Goal: Task Accomplishment & Management: Complete application form

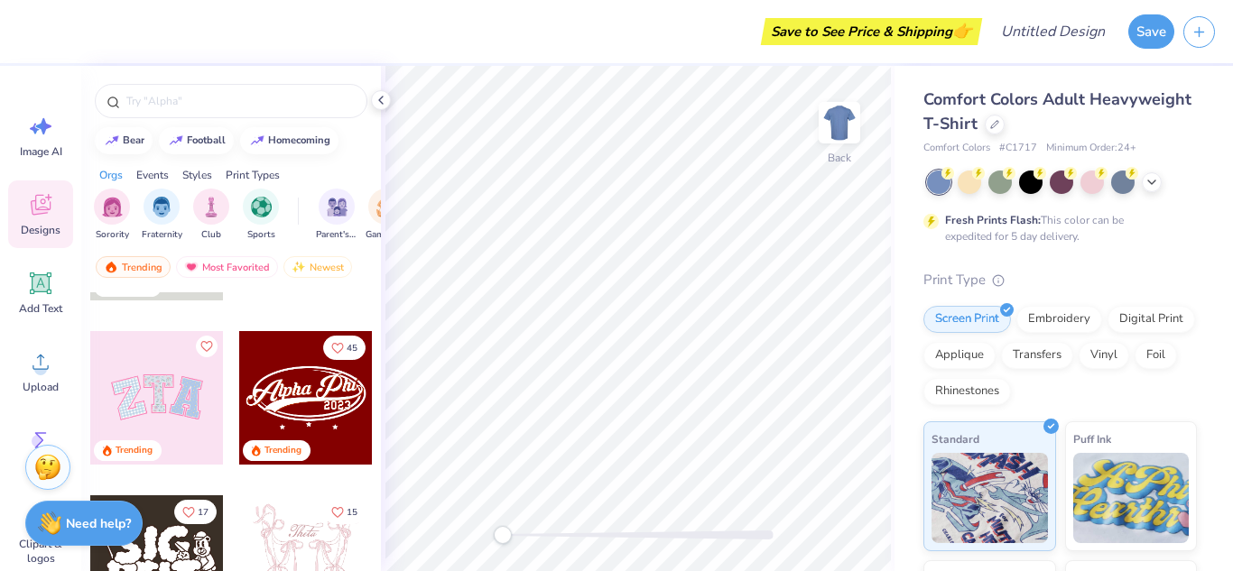
scroll to position [124, 0]
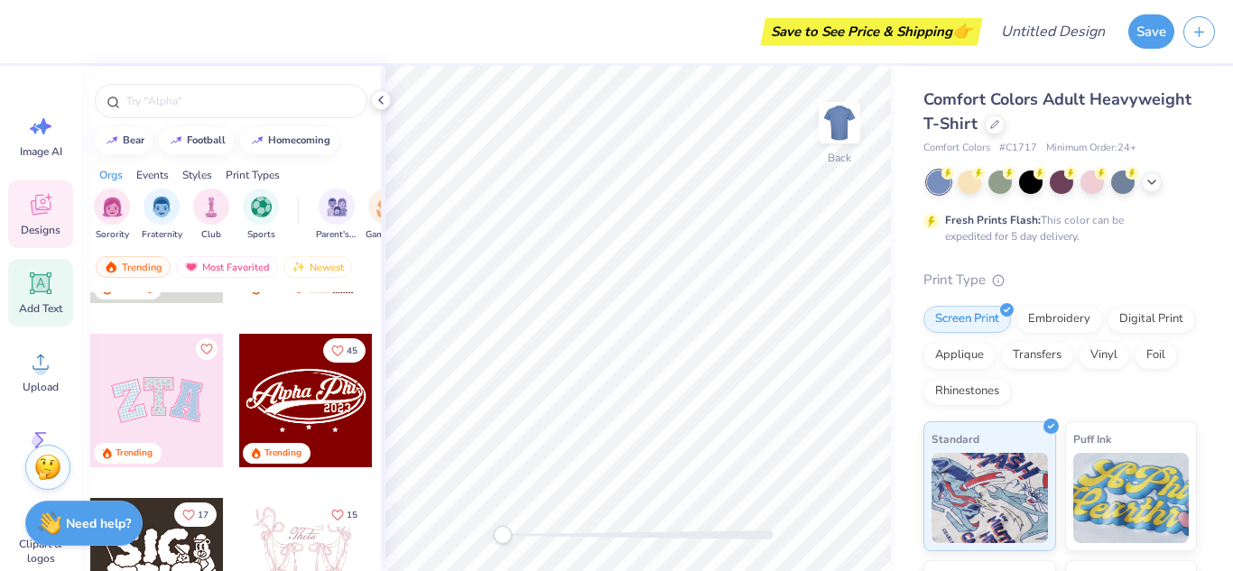
click at [51, 297] on div "Add Text" at bounding box center [40, 293] width 65 height 68
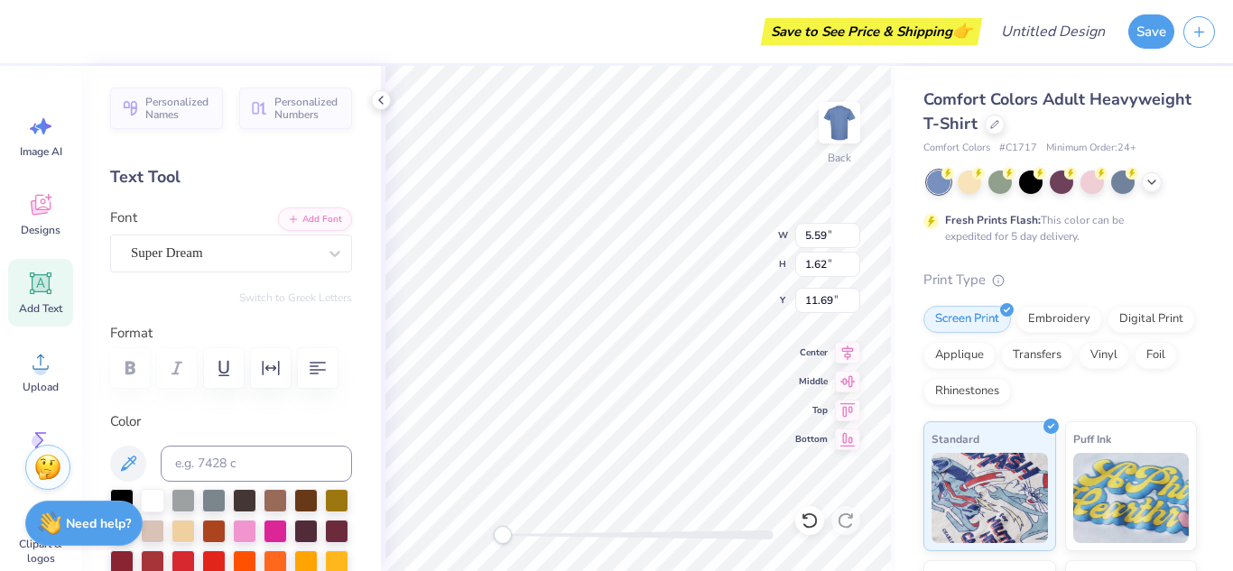
scroll to position [15, 3]
type textarea "T"
type textarea "UDCFH"
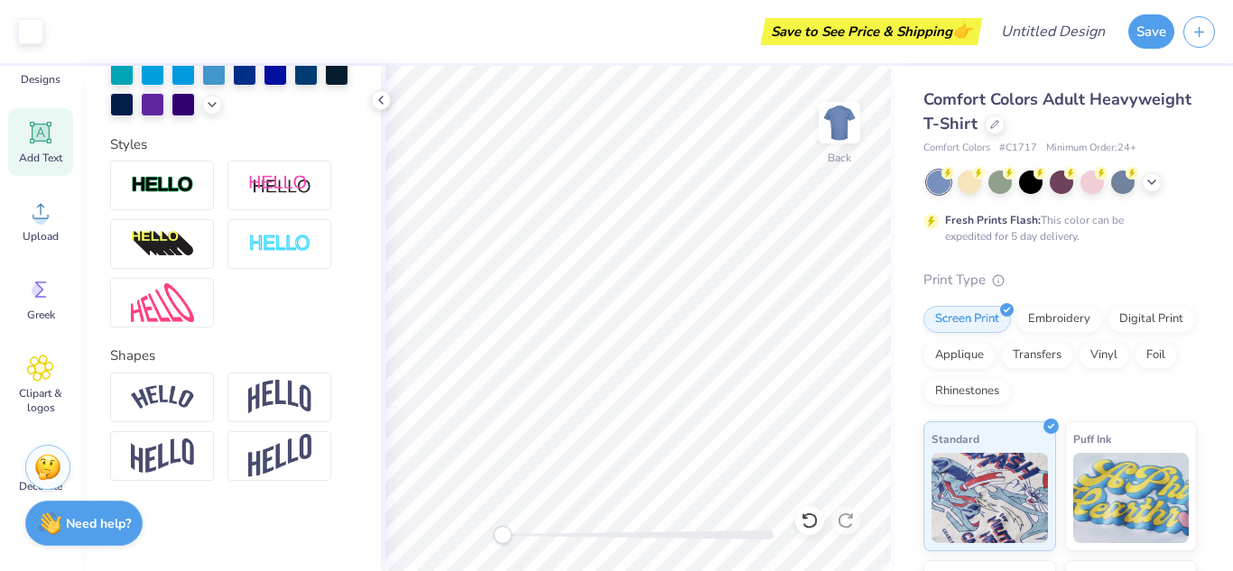
scroll to position [219, 0]
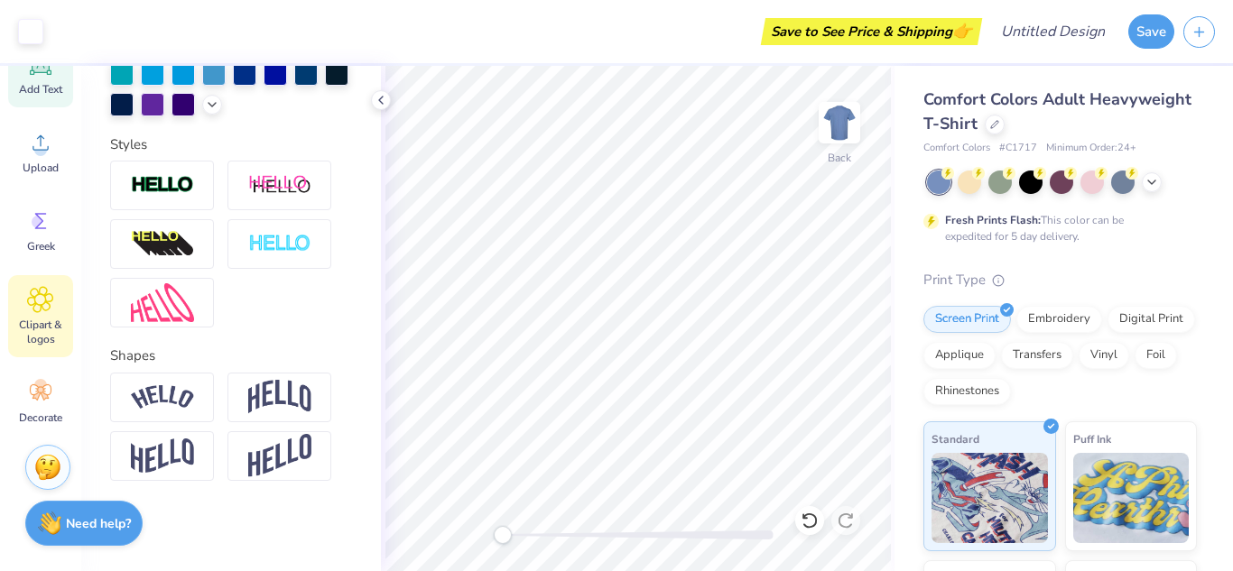
click at [50, 322] on span "Clipart & logos" at bounding box center [41, 332] width 60 height 29
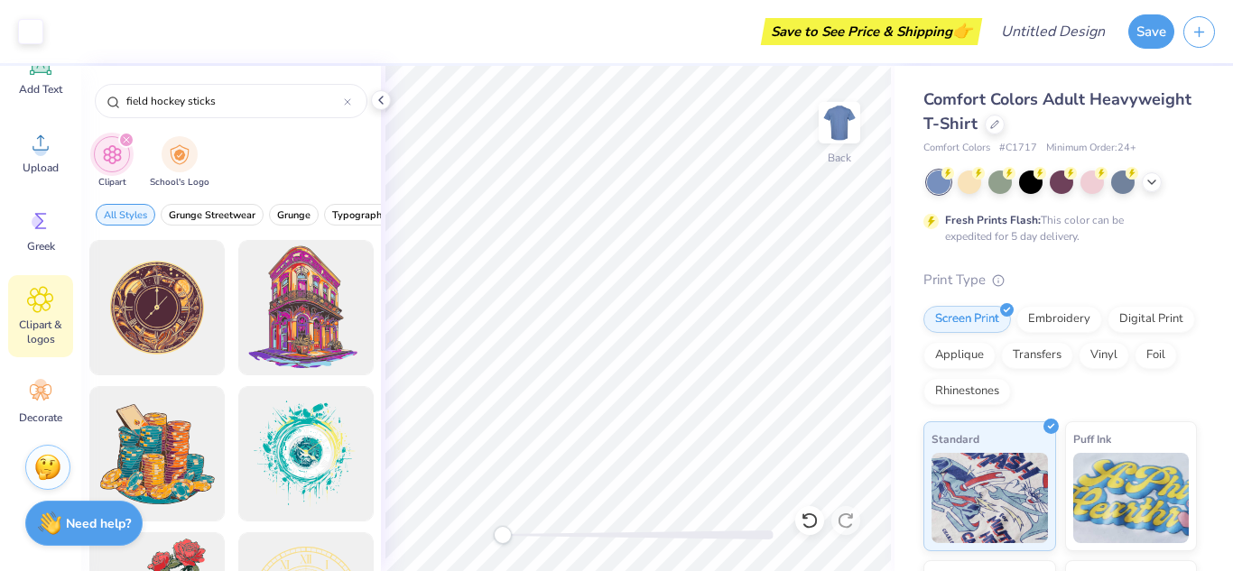
type input "field hockey sticks"
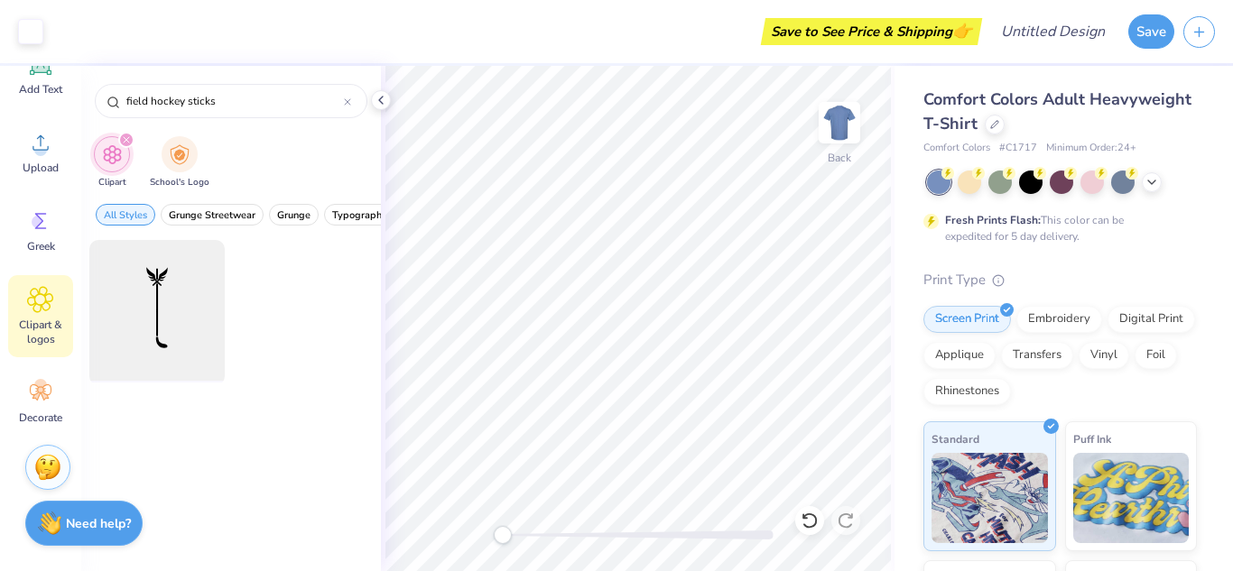
click at [159, 310] on div at bounding box center [156, 308] width 149 height 149
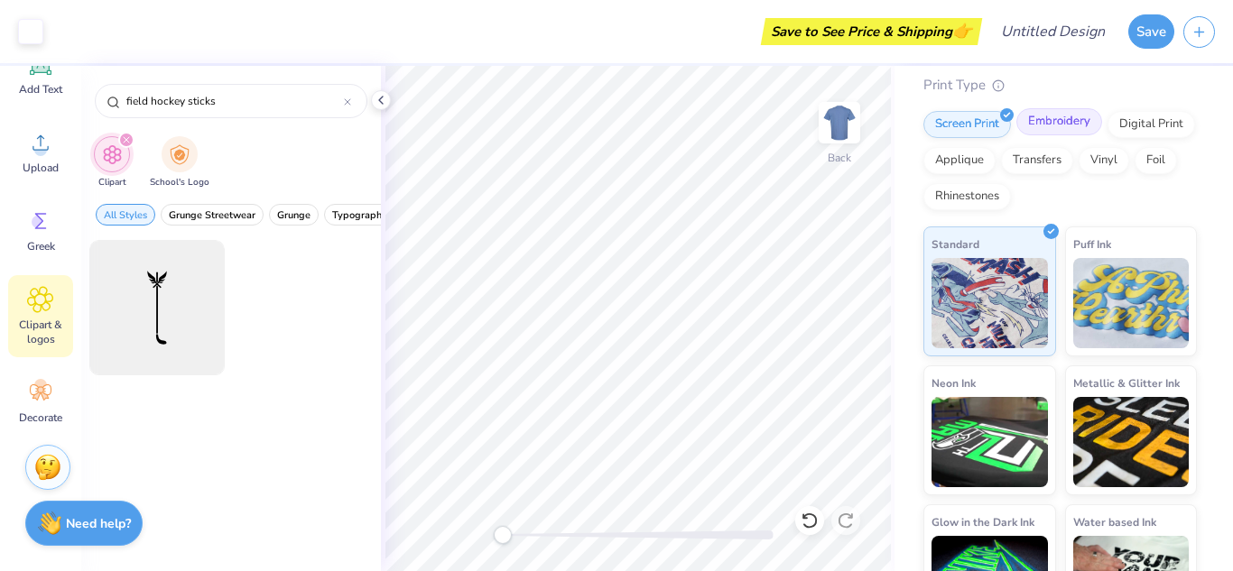
scroll to position [258, 0]
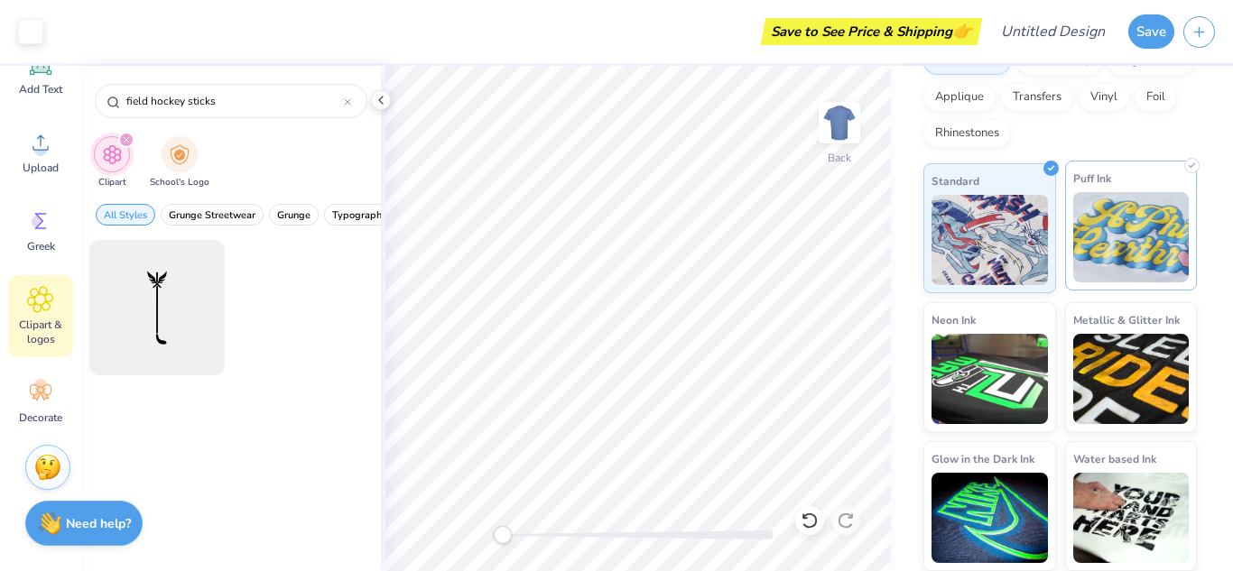
click at [1107, 229] on img at bounding box center [1131, 237] width 116 height 90
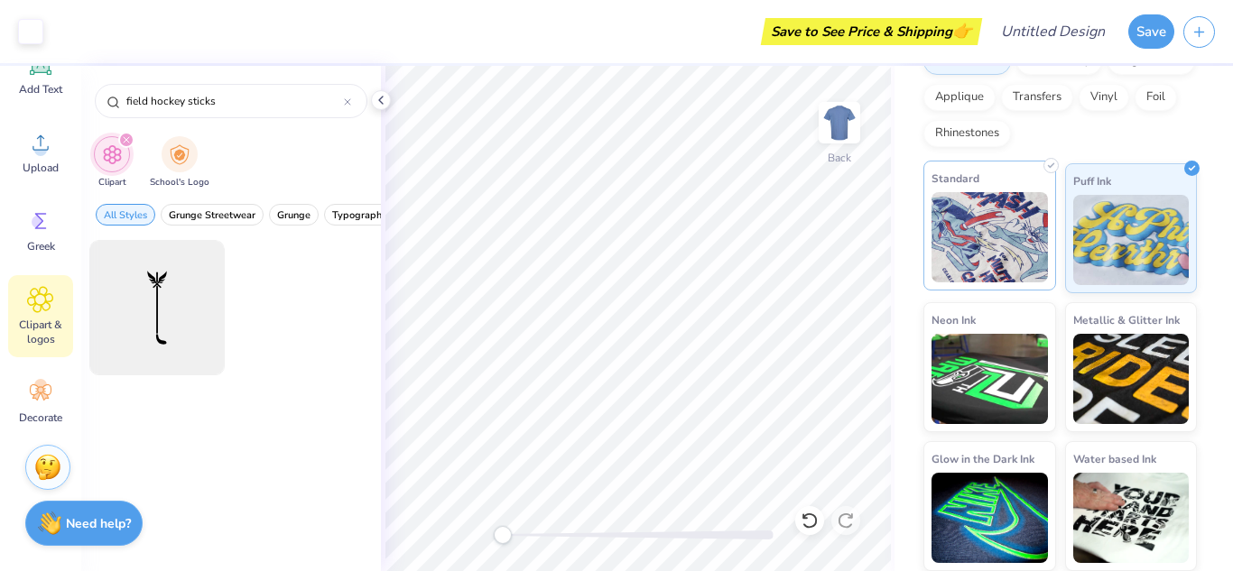
click at [987, 263] on img at bounding box center [989, 237] width 116 height 90
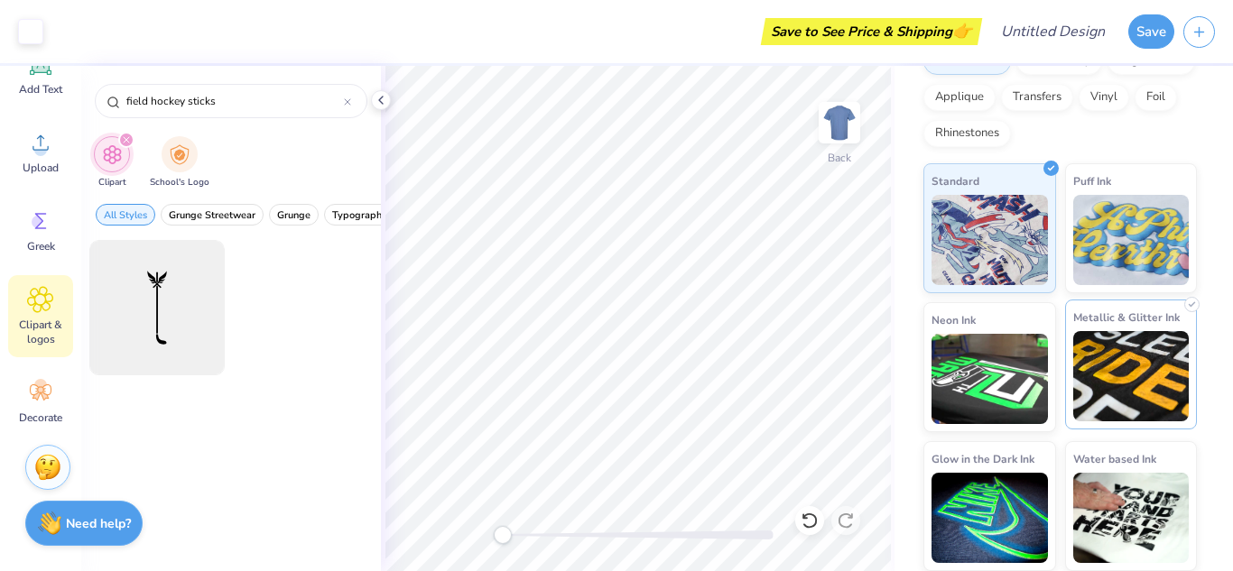
scroll to position [0, 0]
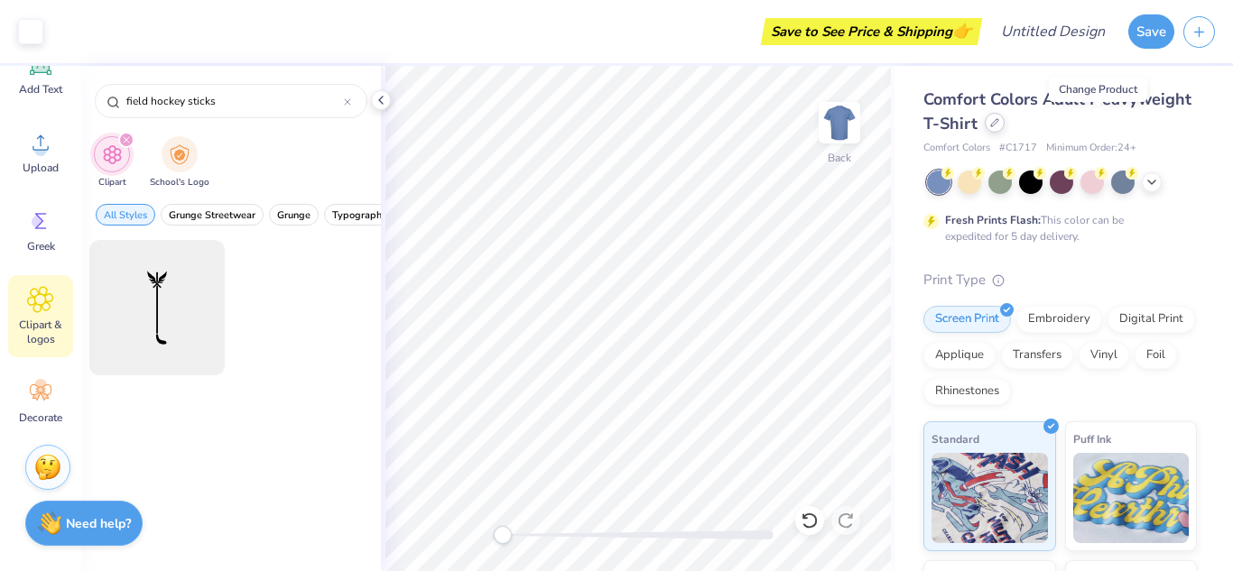
click at [1005, 128] on div at bounding box center [995, 123] width 20 height 20
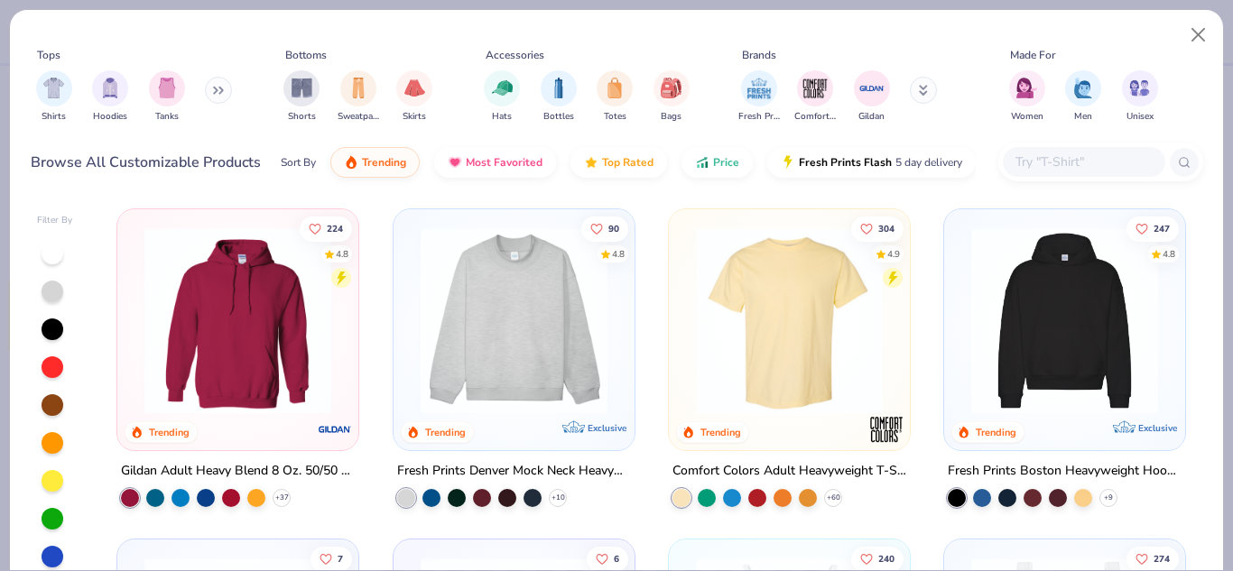
click at [219, 95] on button at bounding box center [218, 90] width 27 height 27
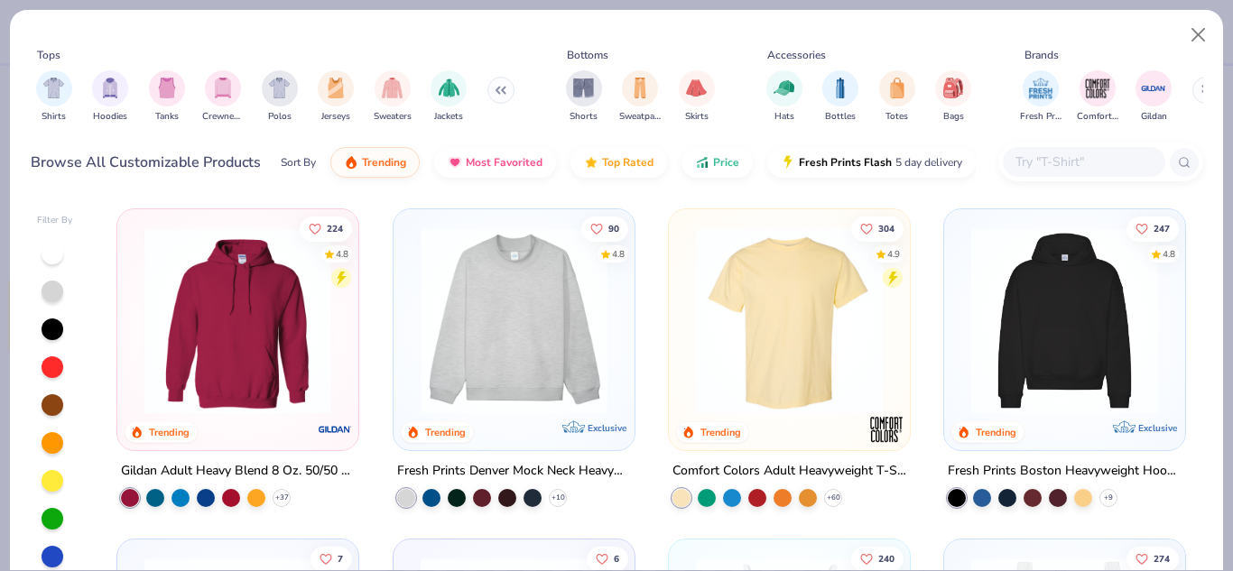
click at [499, 85] on button at bounding box center [500, 90] width 27 height 27
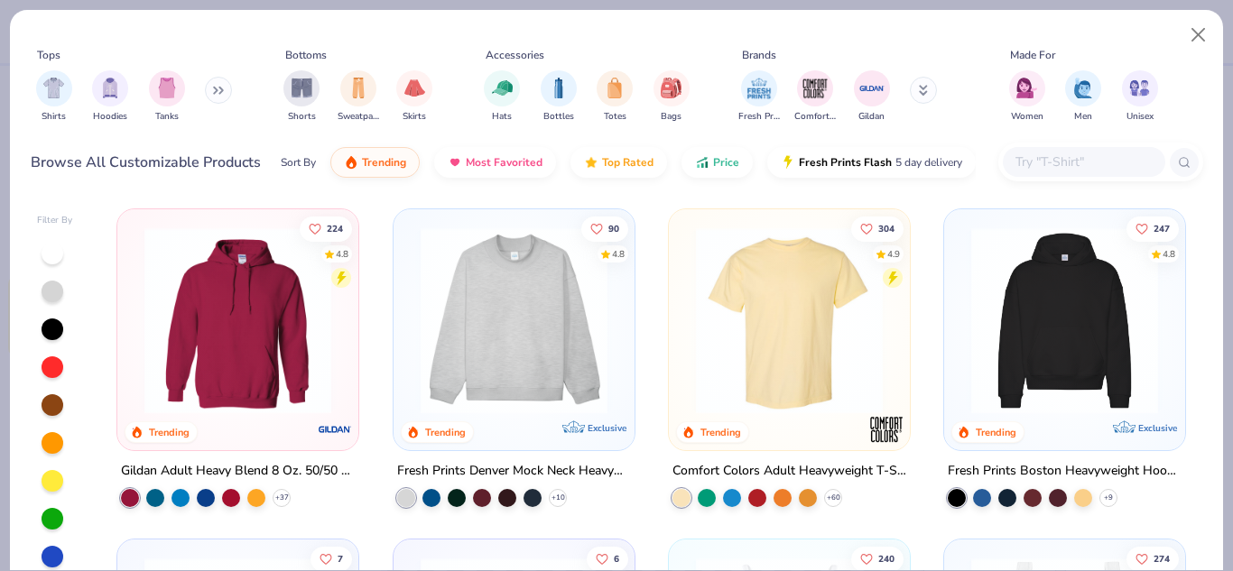
click at [511, 296] on img at bounding box center [514, 320] width 205 height 187
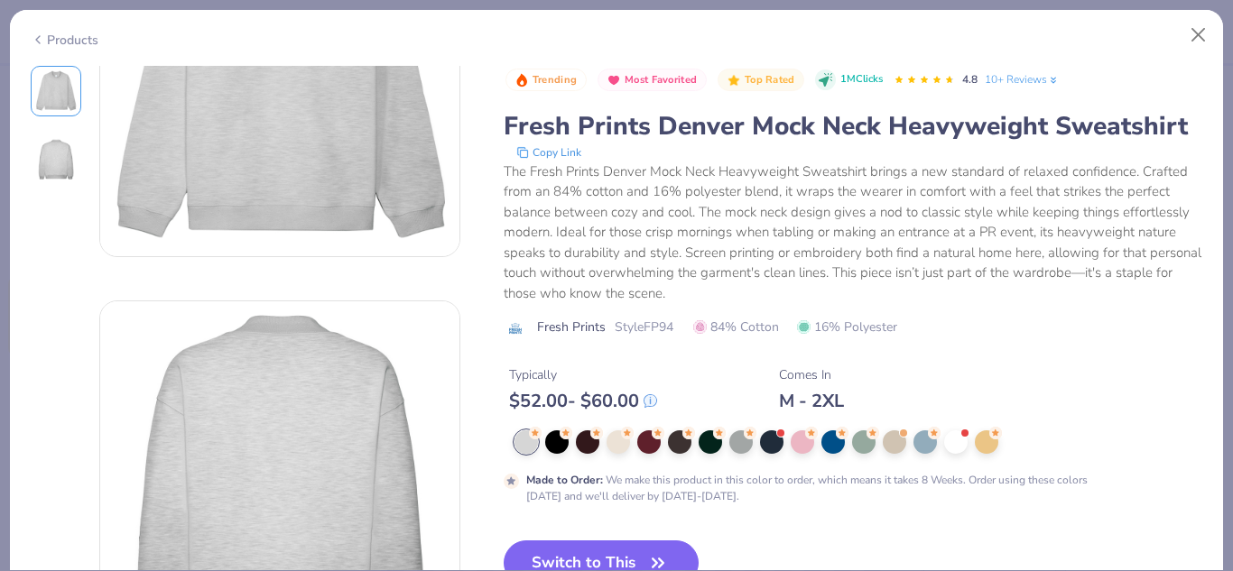
scroll to position [280, 0]
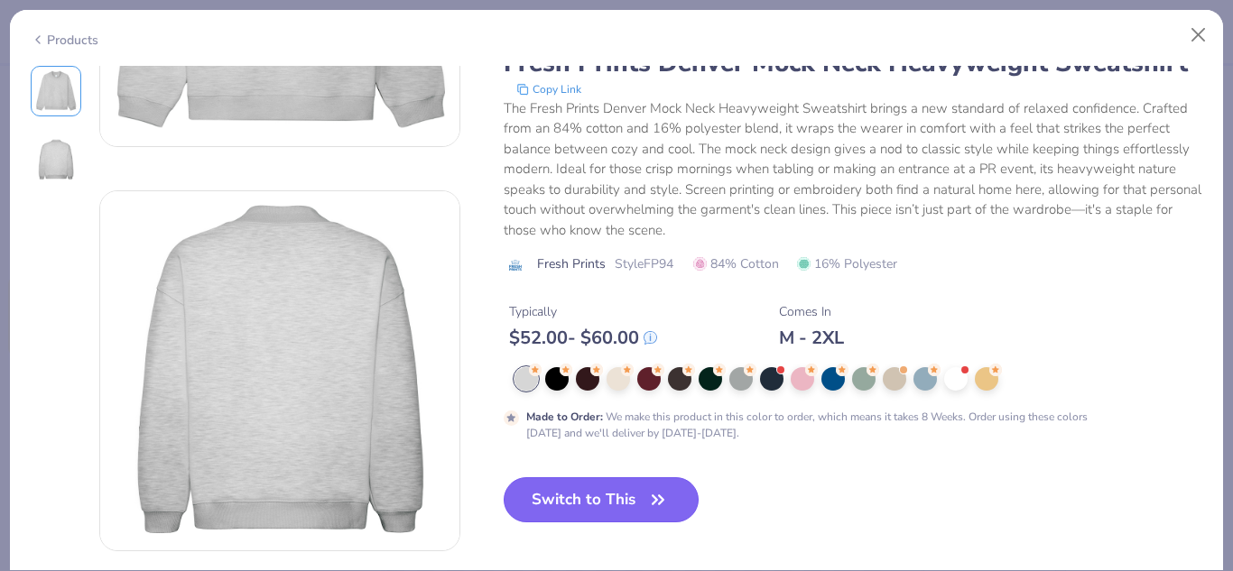
click at [620, 512] on button "Switch to This" at bounding box center [602, 499] width 196 height 45
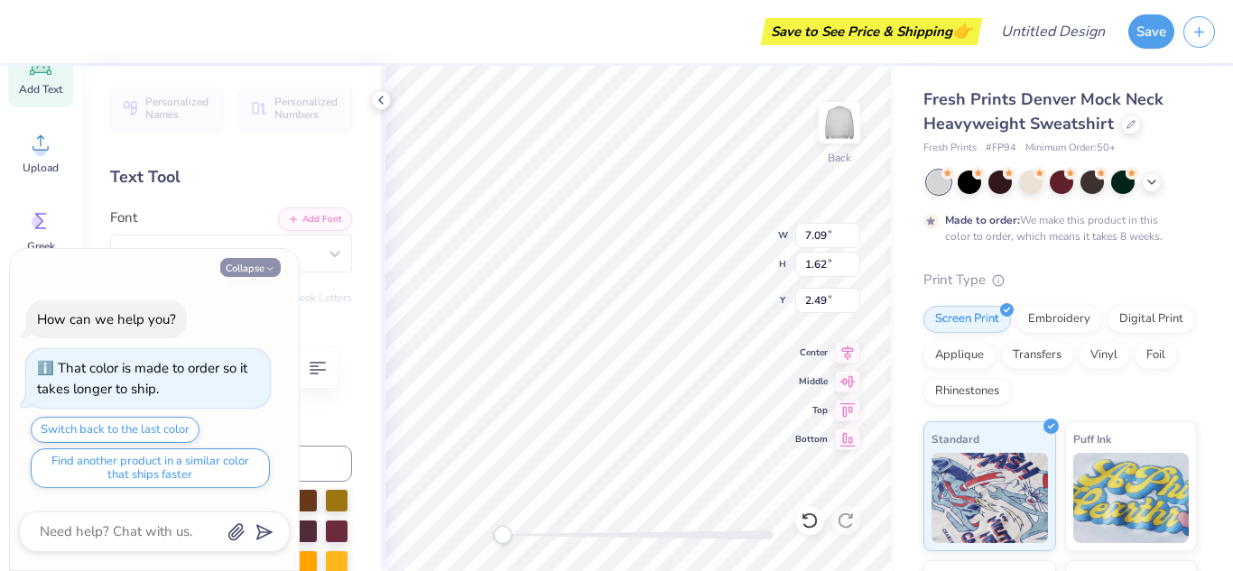
click at [254, 269] on button "Collapse" at bounding box center [250, 267] width 60 height 19
type textarea "x"
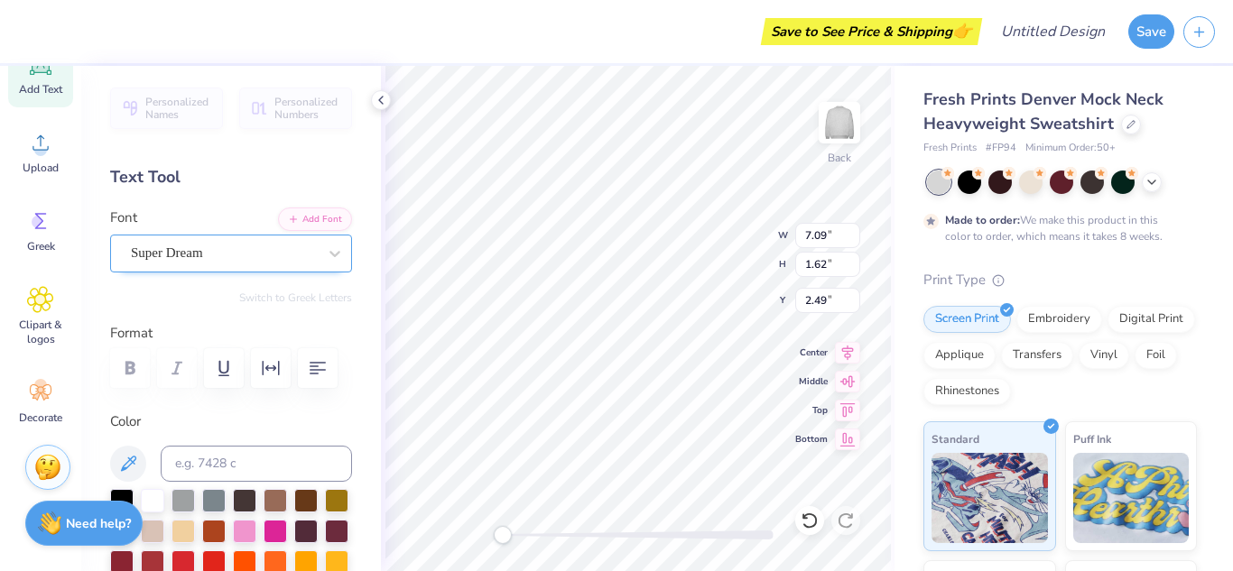
click at [255, 270] on div "Super Dream" at bounding box center [231, 254] width 242 height 38
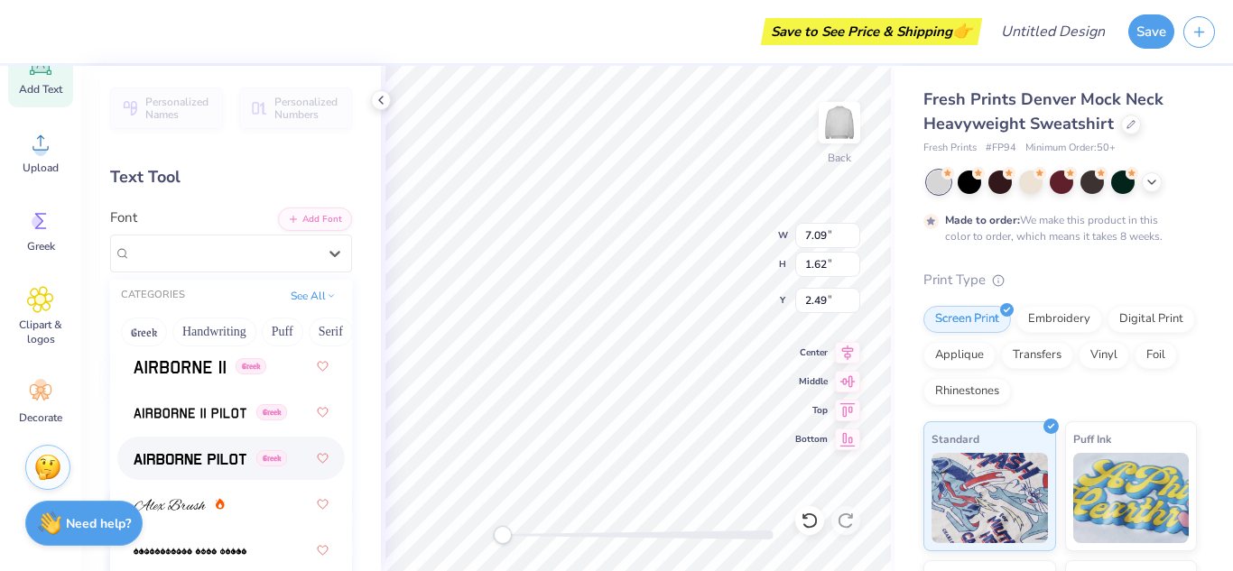
scroll to position [497, 0]
click at [225, 328] on button "Handwriting" at bounding box center [214, 332] width 84 height 29
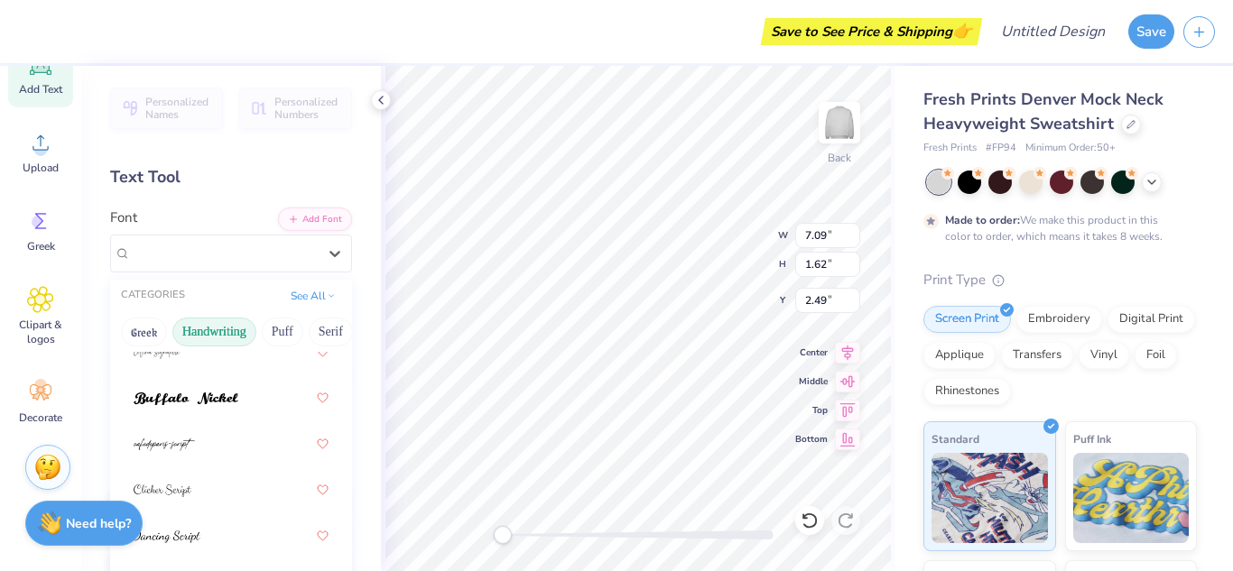
scroll to position [190, 0]
click at [204, 385] on div at bounding box center [231, 397] width 195 height 32
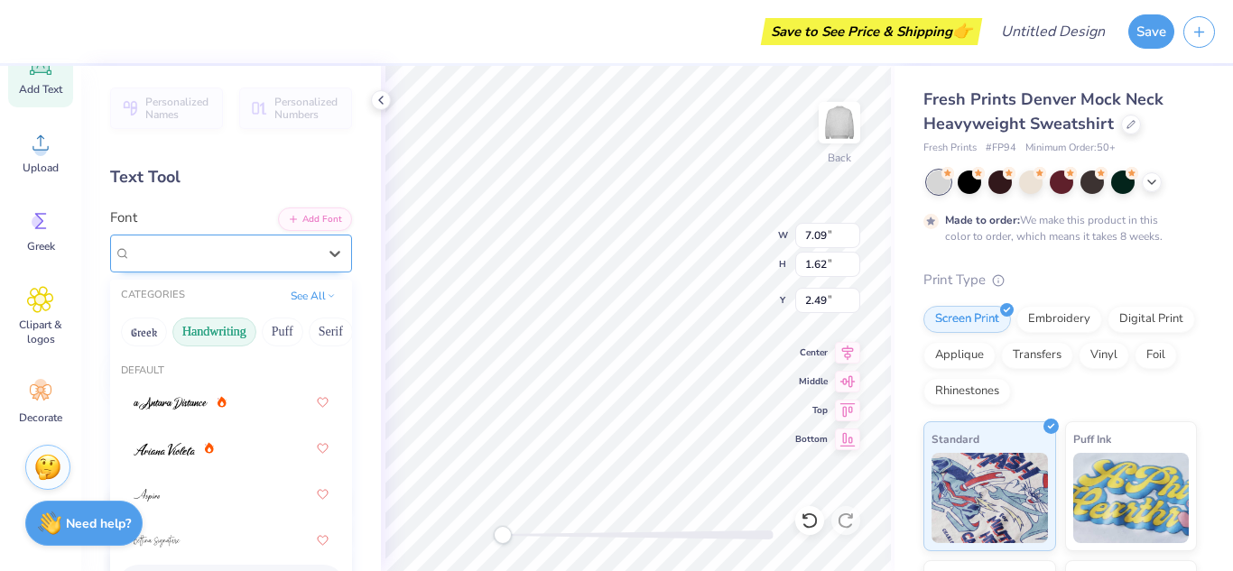
click at [255, 252] on div "Buffalo Nickel" at bounding box center [224, 253] width 190 height 28
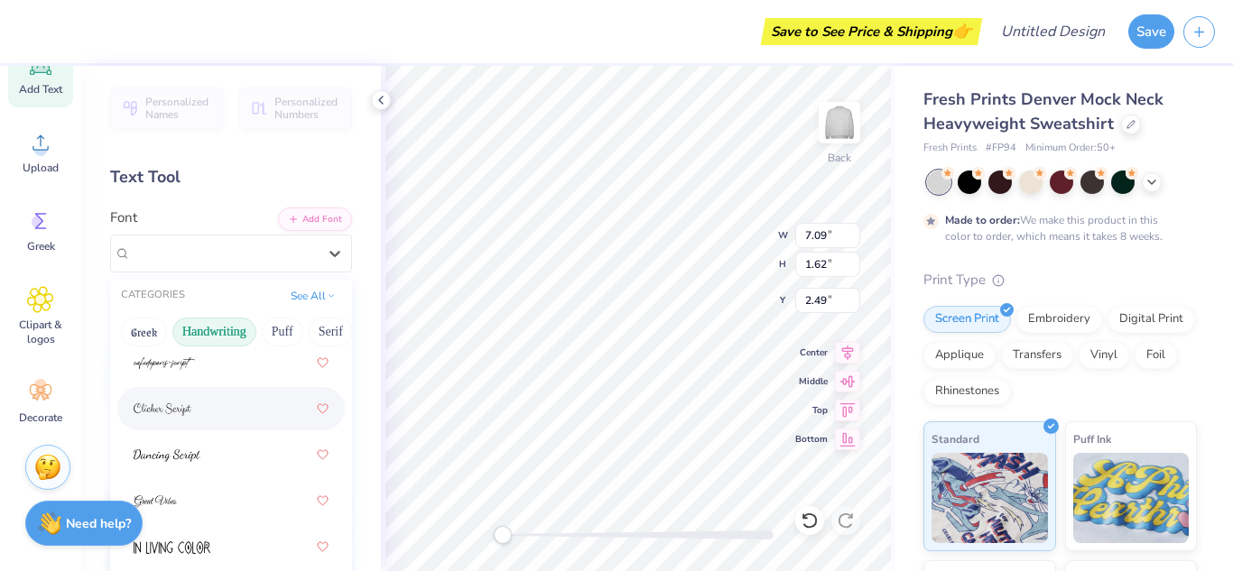
scroll to position [271, 0]
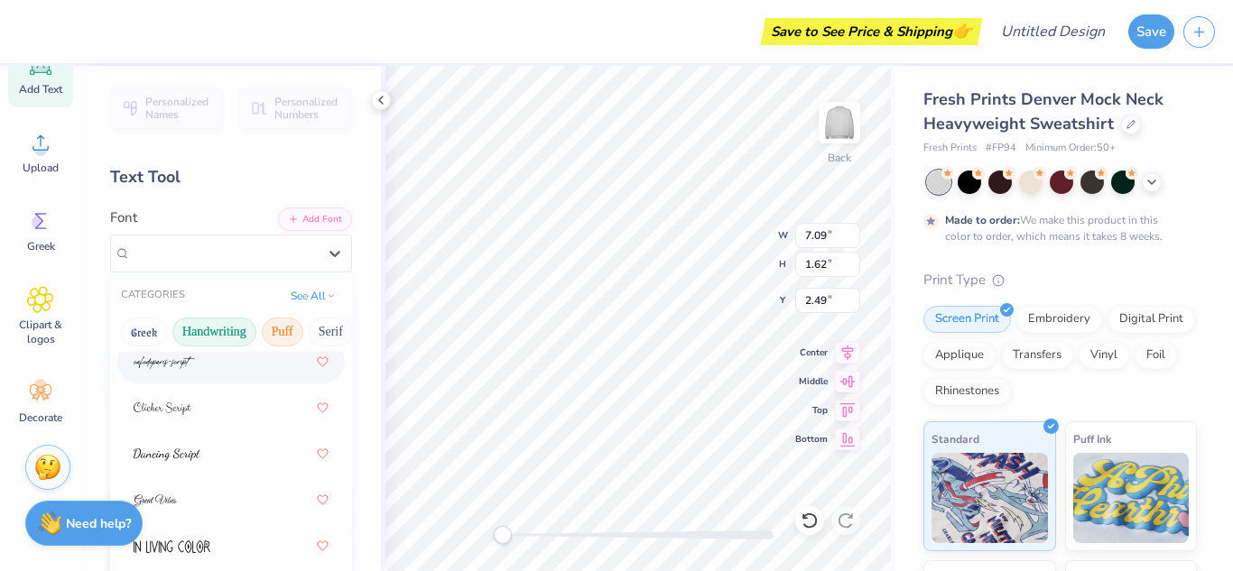
click at [284, 329] on button "Puff" at bounding box center [283, 332] width 42 height 29
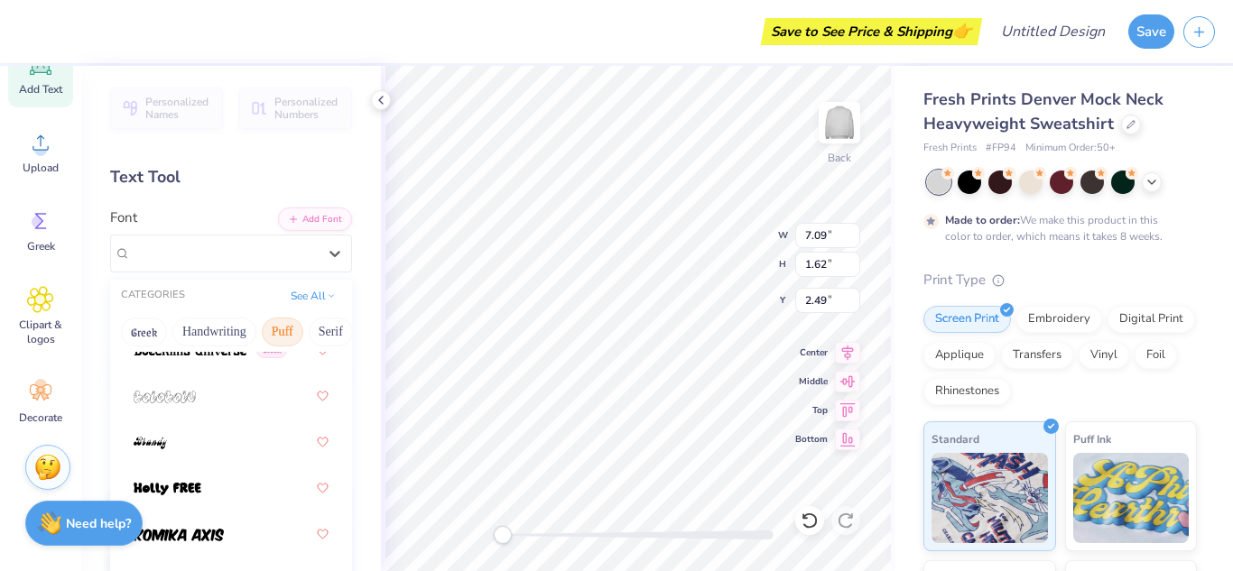
scroll to position [190, 0]
click at [324, 335] on button "Serif" at bounding box center [331, 332] width 44 height 29
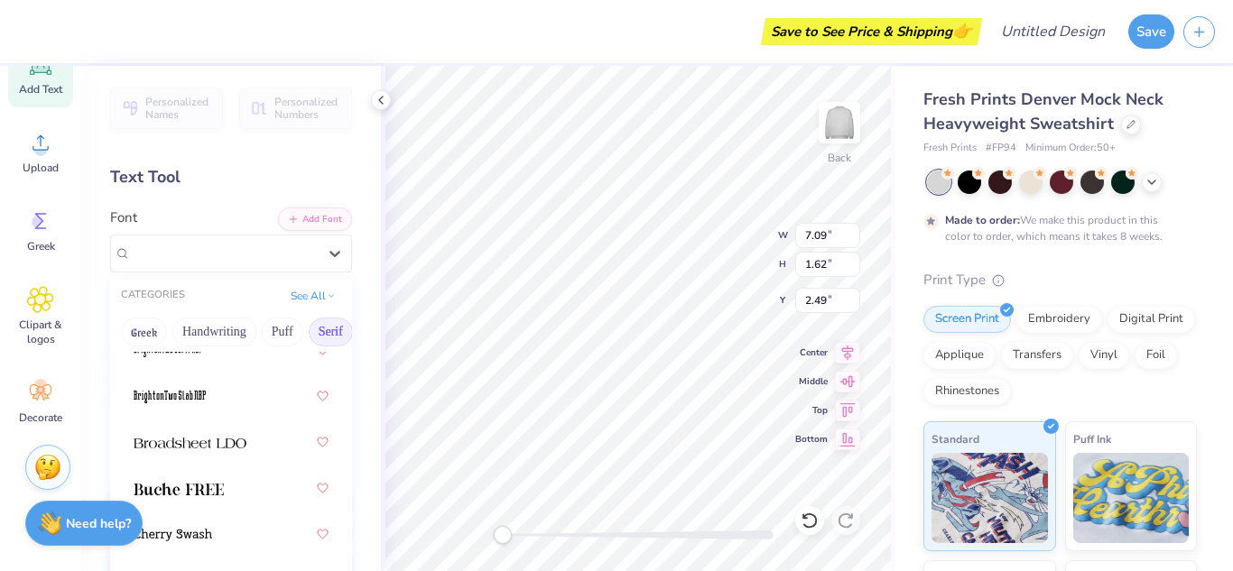
scroll to position [271, 0]
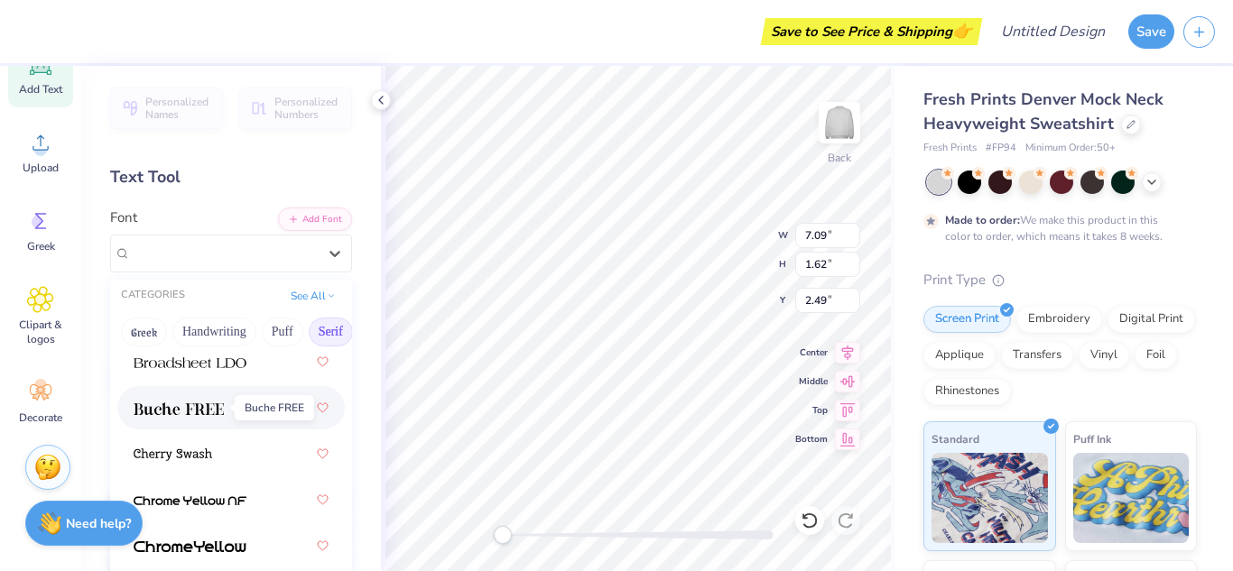
click at [219, 410] on img at bounding box center [179, 409] width 90 height 13
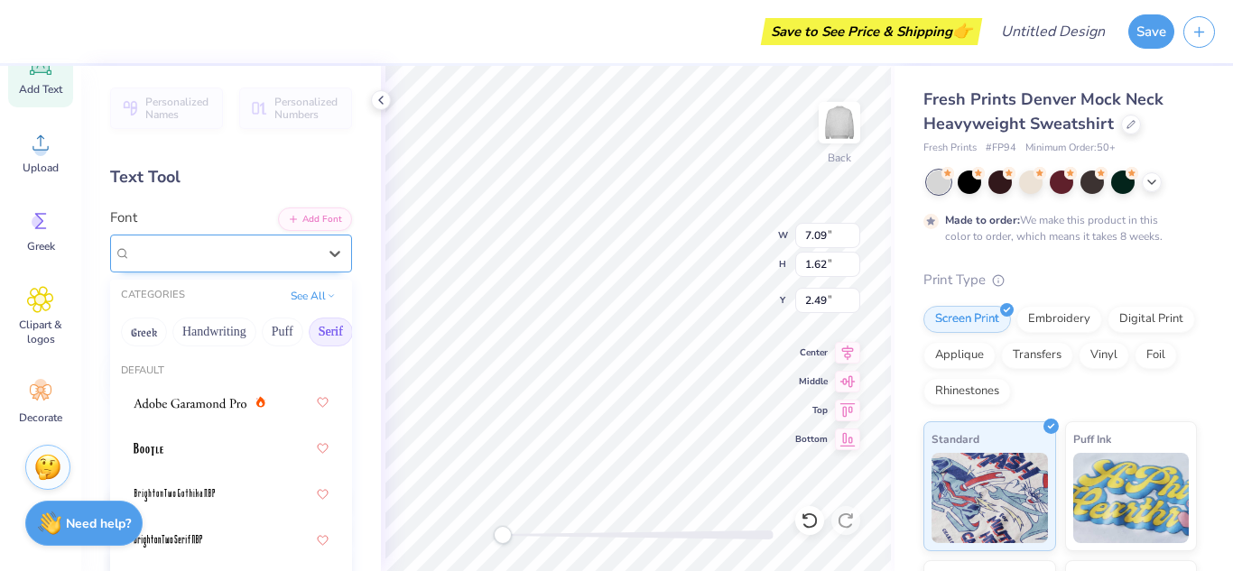
click at [245, 261] on div "Buche FREE" at bounding box center [224, 253] width 190 height 28
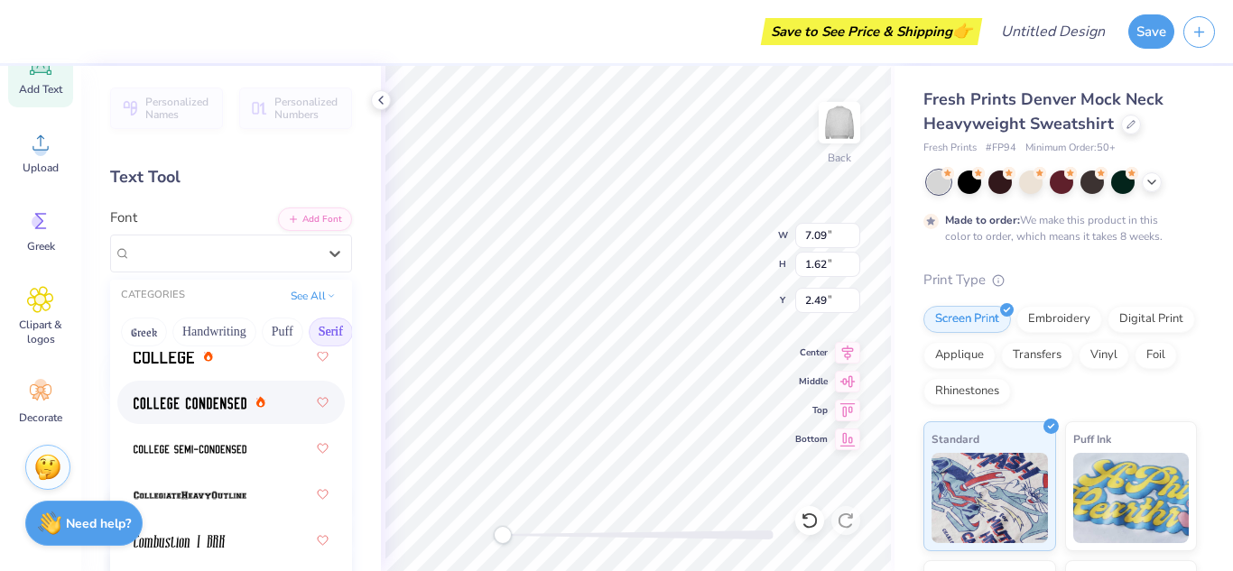
scroll to position [737, 0]
click at [217, 403] on img at bounding box center [190, 402] width 113 height 13
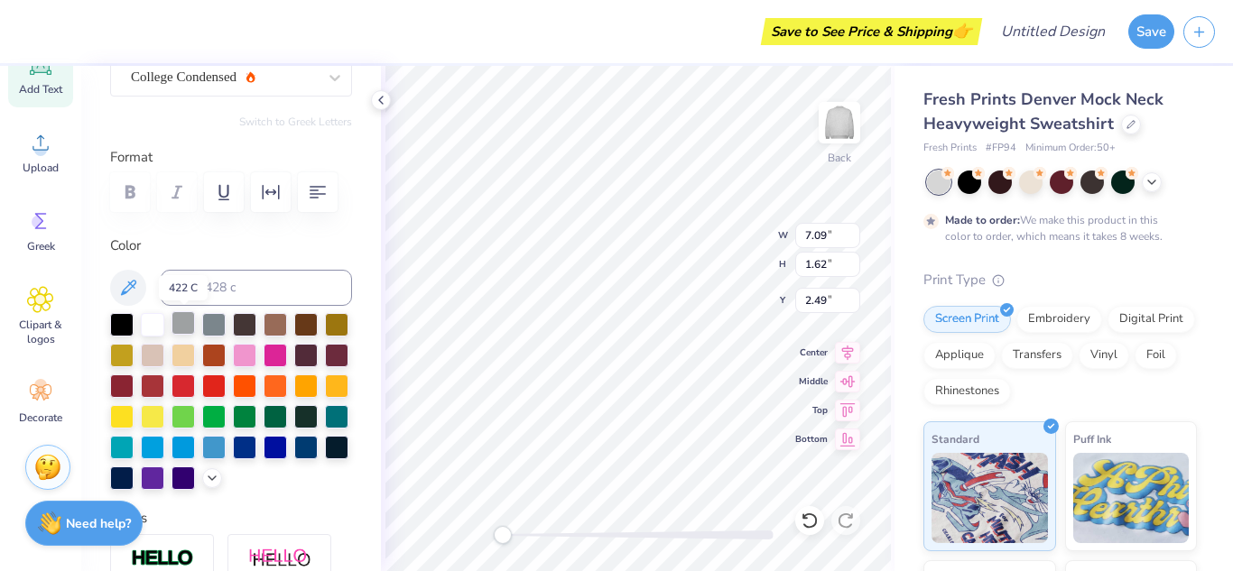
scroll to position [177, 0]
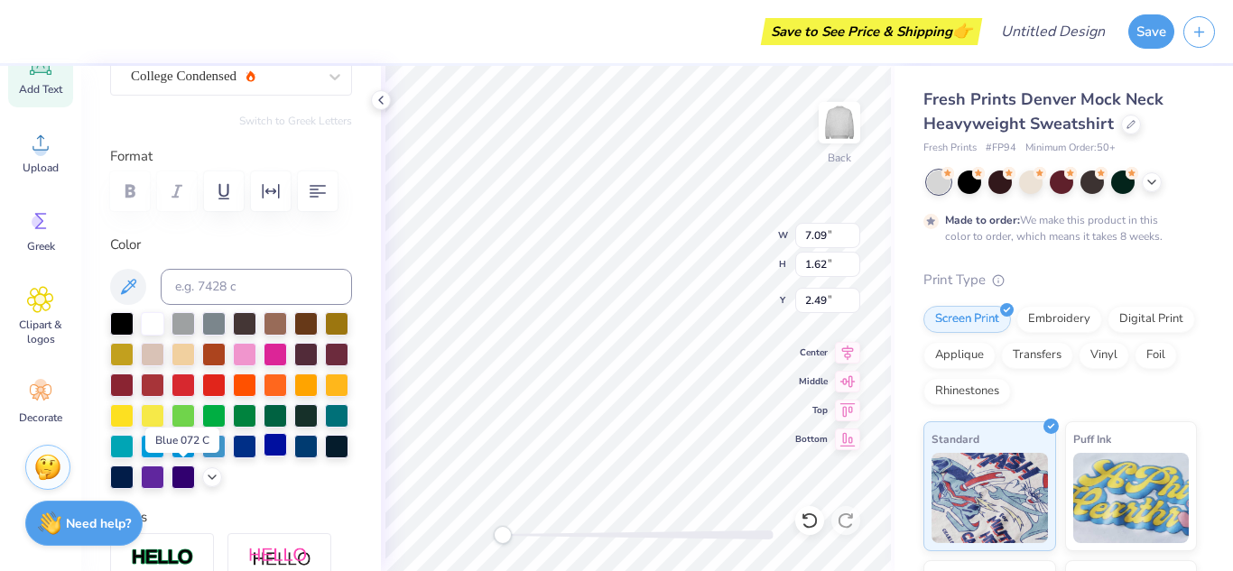
click at [264, 457] on div at bounding box center [275, 444] width 23 height 23
click at [696, 263] on div "Back W 7.09 7.09 " H 1.62 1.62 " Y 2.49 2.49 " Center Middle Top Bottom" at bounding box center [638, 318] width 514 height 505
type input "6.89"
type input "2.19"
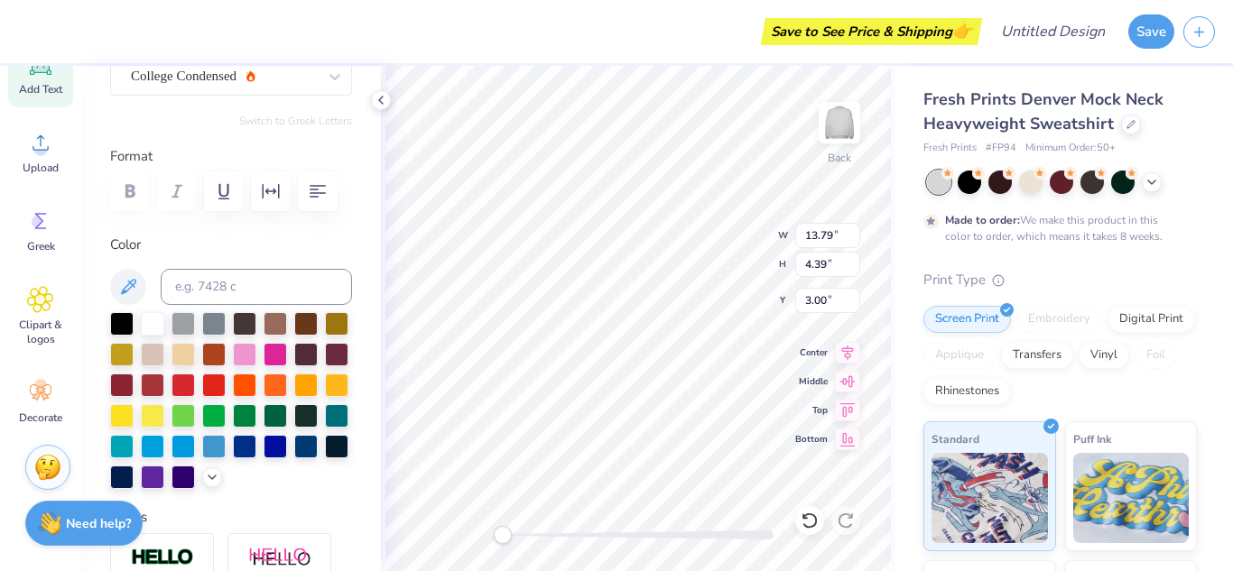
type input "13.79"
type input "4.39"
type input "3.00"
type input "11.76"
type input "3.74"
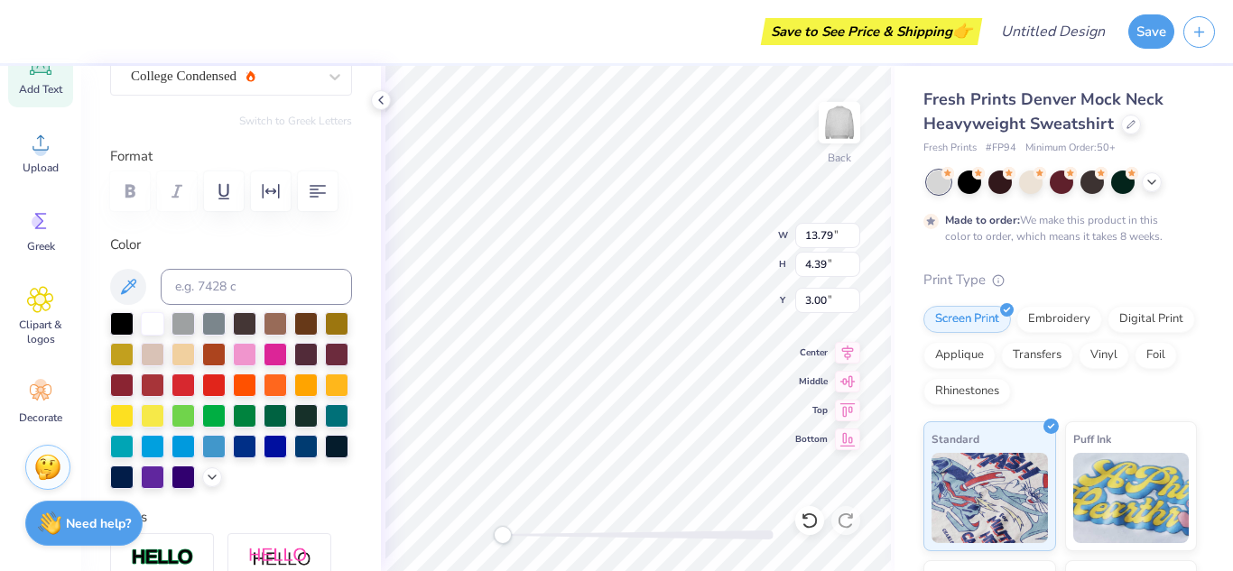
type input "2.21"
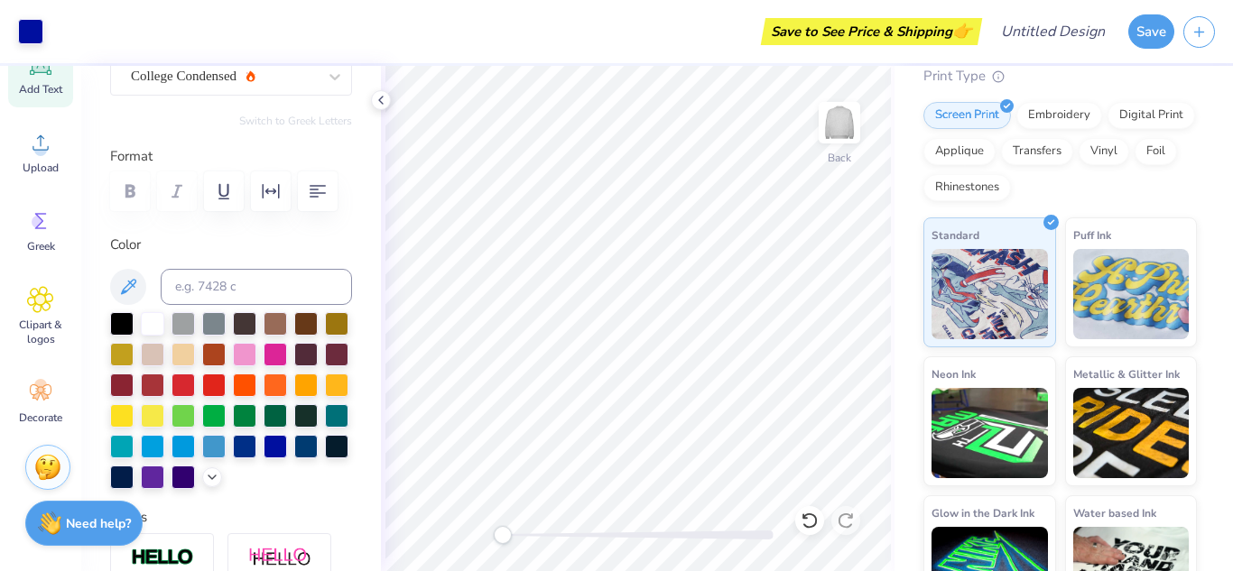
scroll to position [0, 0]
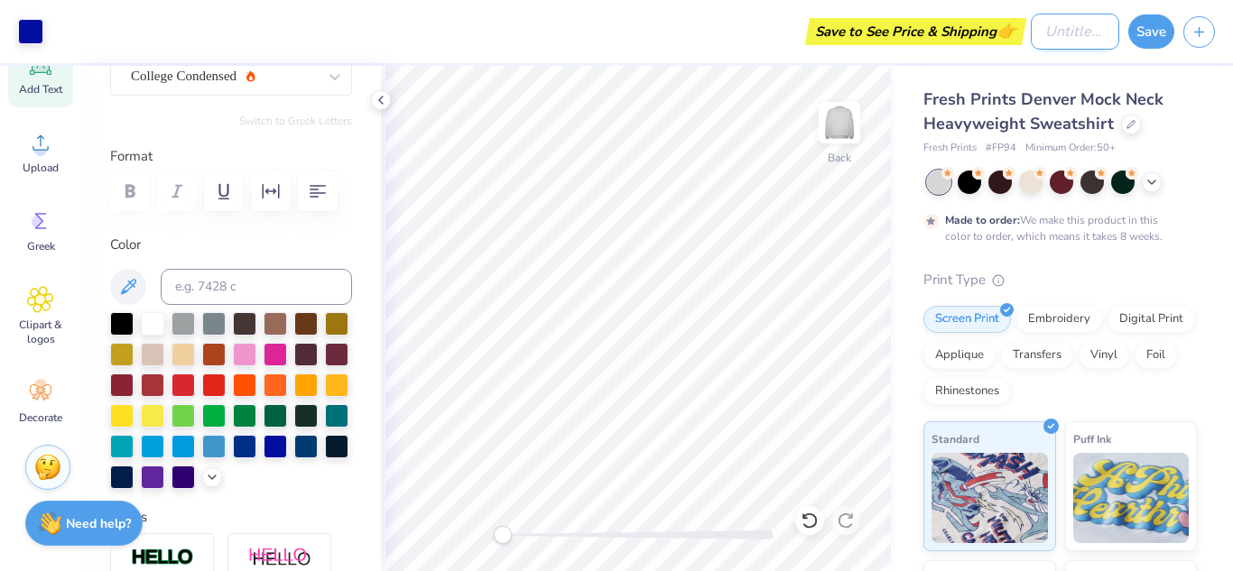
click at [1055, 39] on input "Design Title" at bounding box center [1075, 32] width 88 height 36
type input "UDCFH"
click at [1153, 23] on button "Save" at bounding box center [1151, 29] width 46 height 34
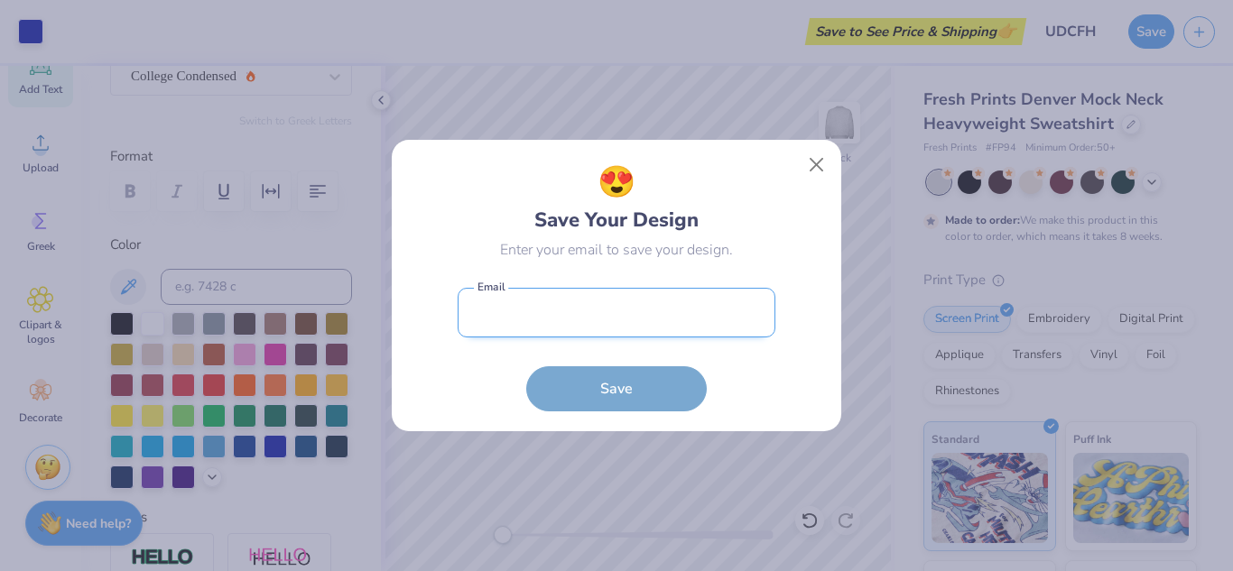
click at [610, 298] on input "email" at bounding box center [617, 313] width 318 height 50
type input "[EMAIL_ADDRESS][DOMAIN_NAME]"
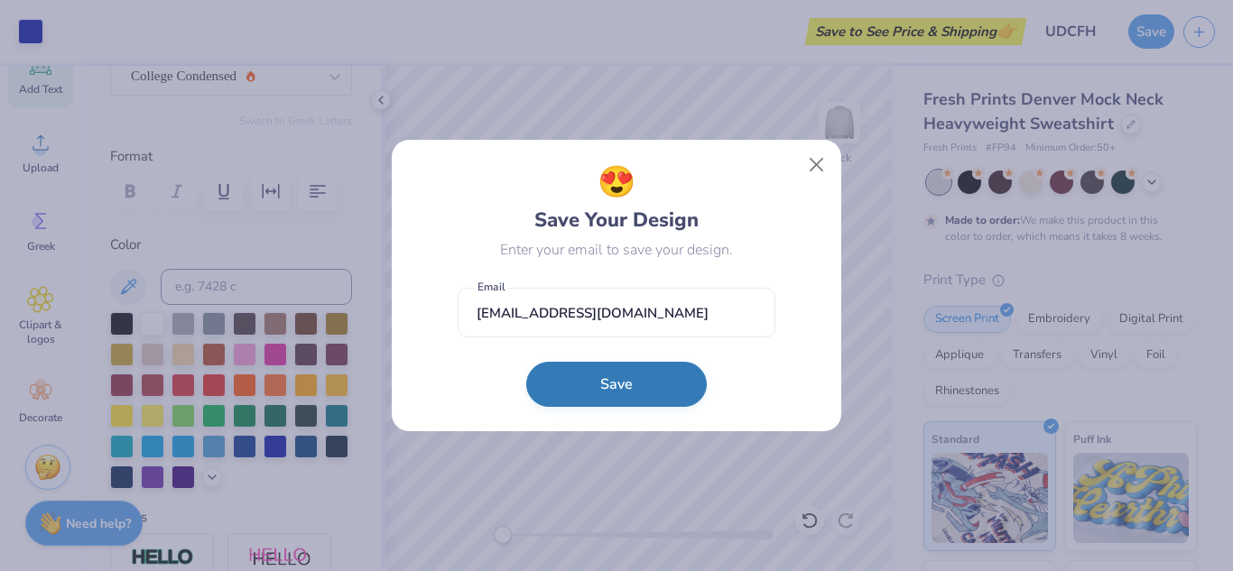
click at [610, 381] on button "Save" at bounding box center [616, 384] width 181 height 45
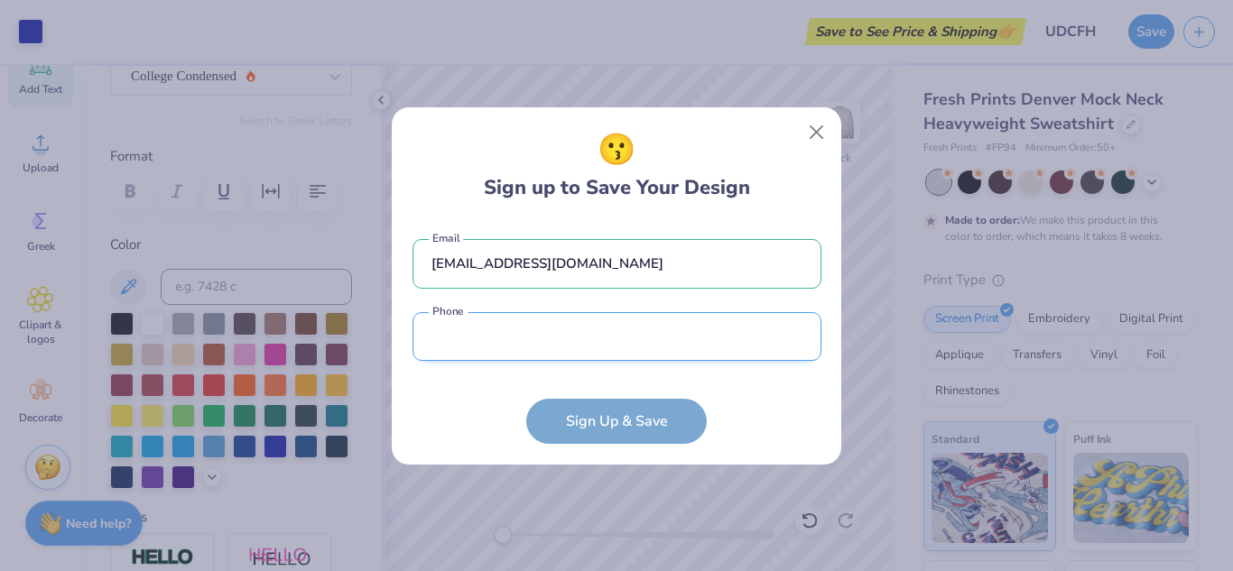
click at [616, 332] on input "tel" at bounding box center [616, 337] width 409 height 50
type input "[PHONE_NUMBER]"
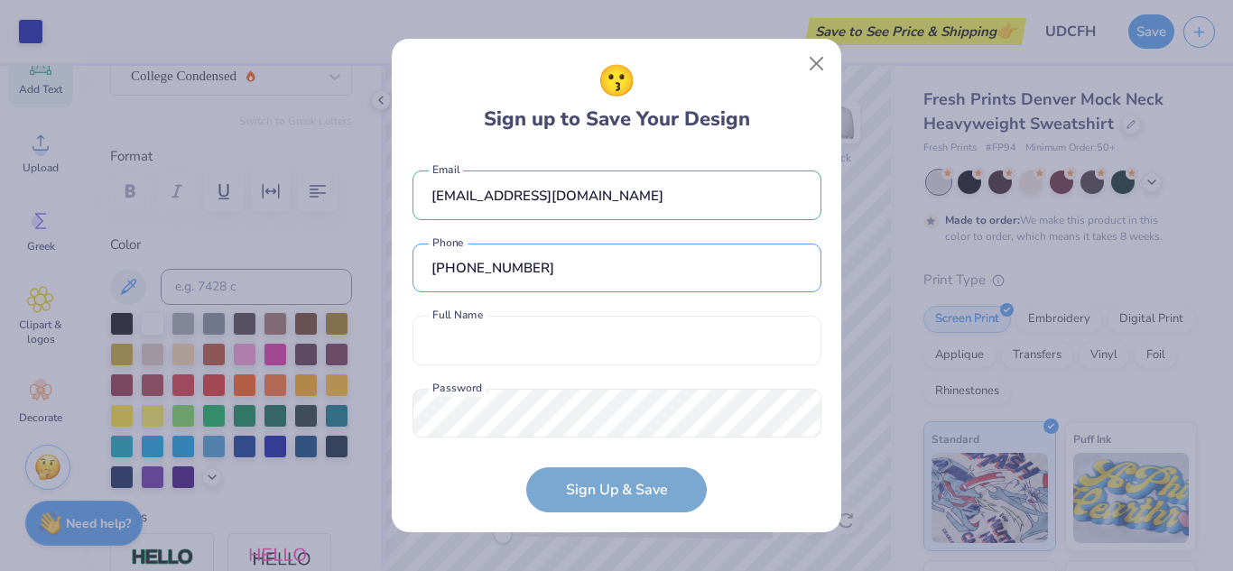
scroll to position [32, 0]
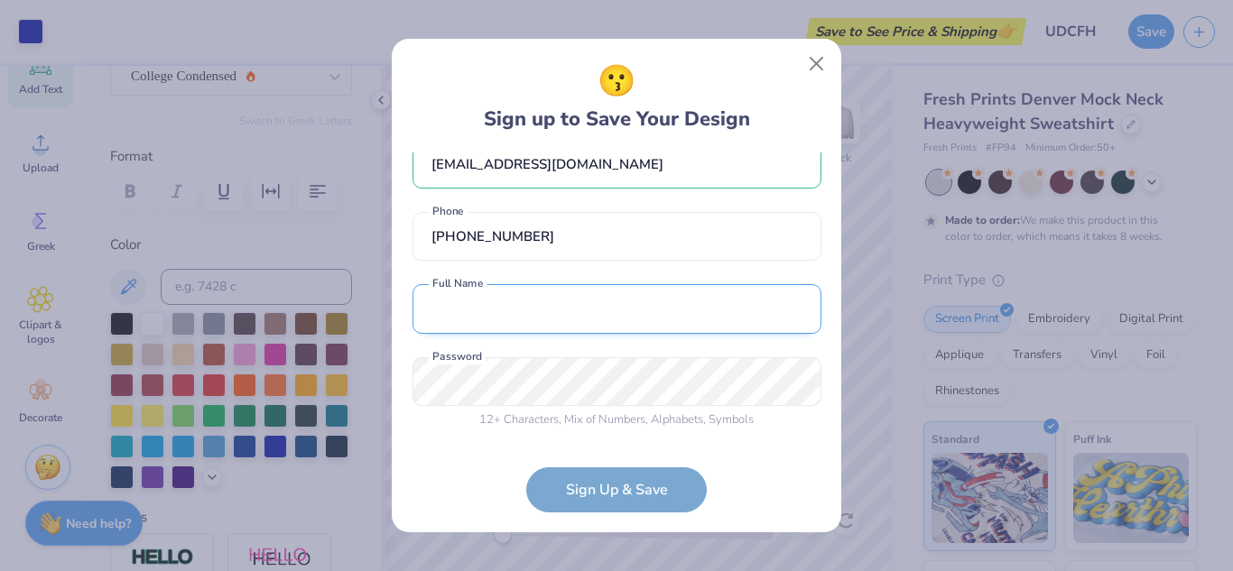
click at [608, 314] on input "text" at bounding box center [616, 309] width 409 height 50
type input "[PERSON_NAME]"
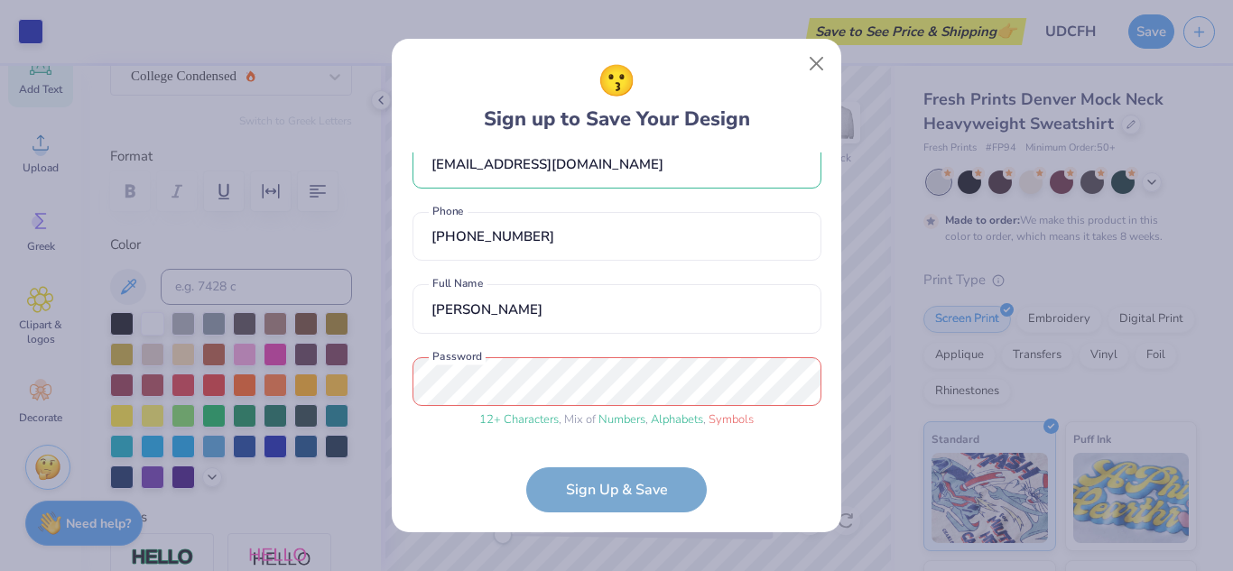
click at [614, 479] on form "[EMAIL_ADDRESS][DOMAIN_NAME] Email [PHONE_NUMBER] Phone [PERSON_NAME] Full Name…" at bounding box center [616, 333] width 409 height 360
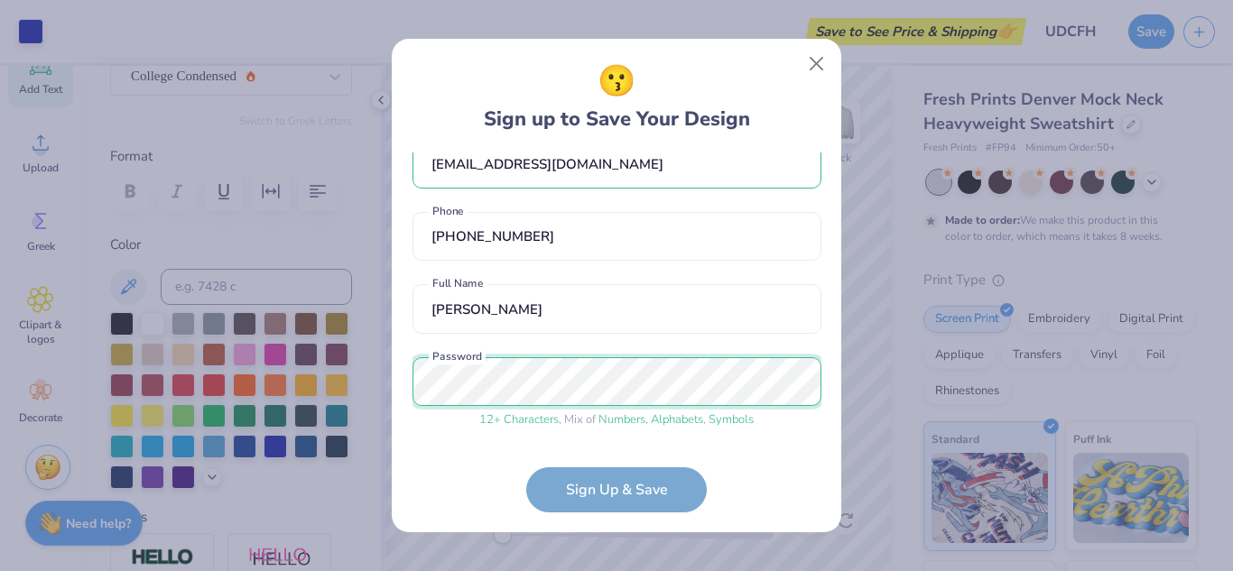
scroll to position [100, 0]
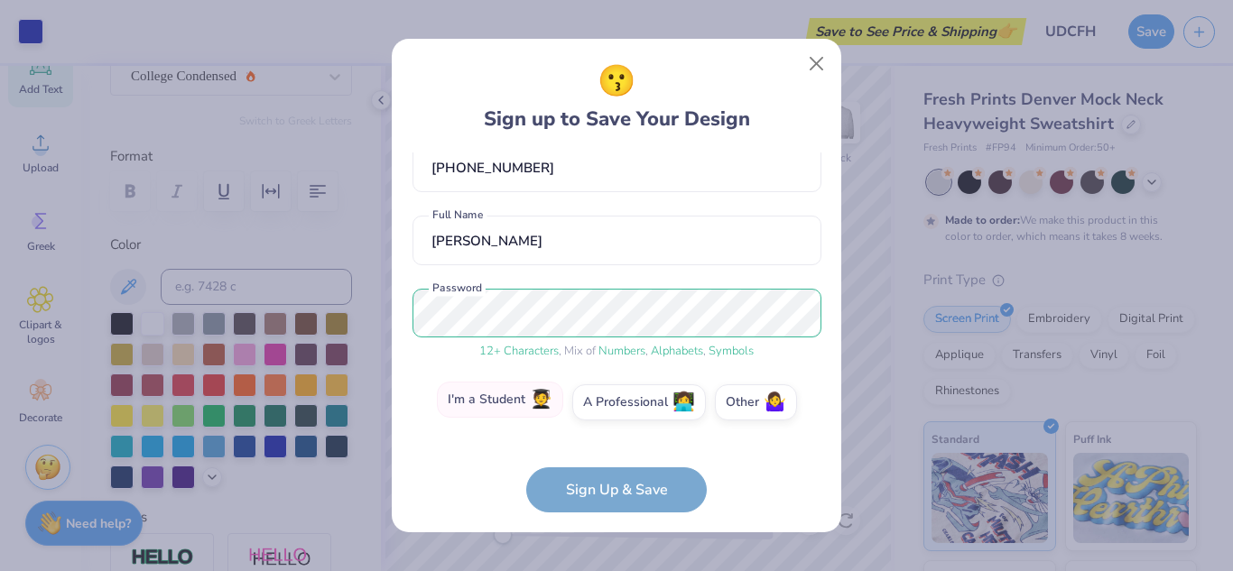
click at [488, 394] on label "I'm a Student 🧑‍🎓" at bounding box center [500, 400] width 126 height 36
click at [611, 501] on input "I'm a Student 🧑‍🎓" at bounding box center [617, 507] width 12 height 12
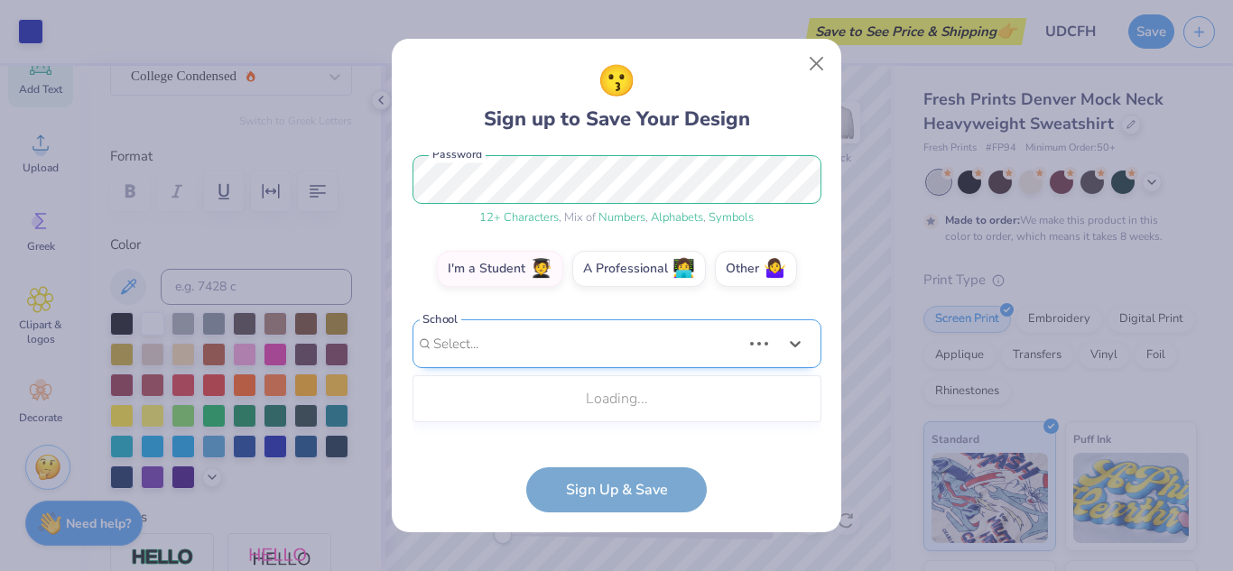
click at [638, 401] on div "Use Up and Down to choose options, press Enter to select the currently focused …" at bounding box center [616, 372] width 409 height 104
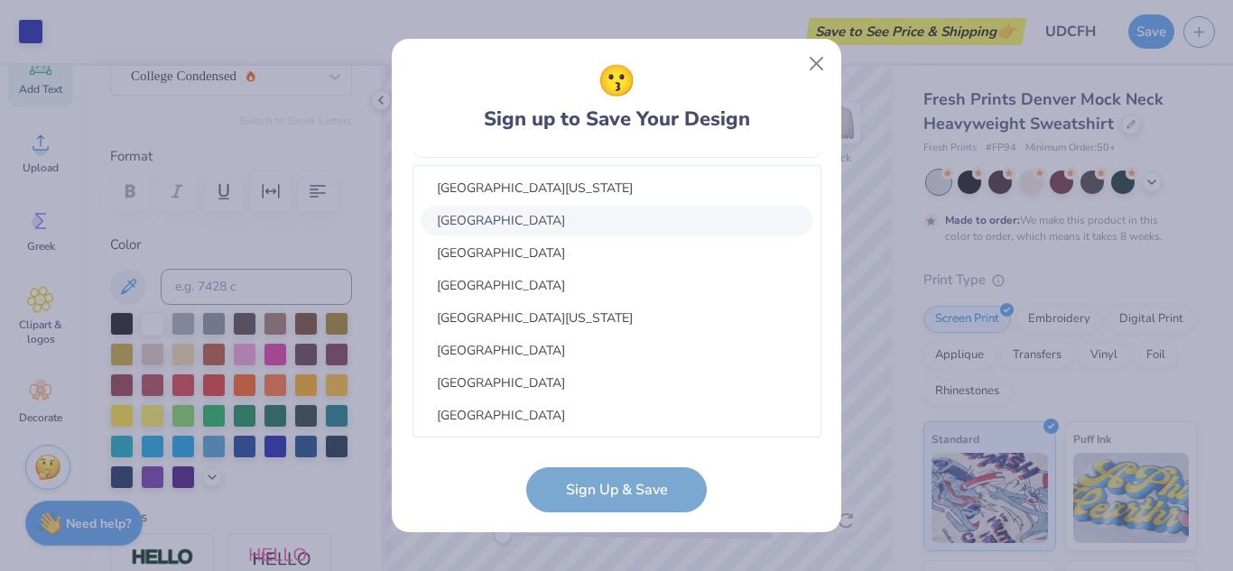
scroll to position [5, 0]
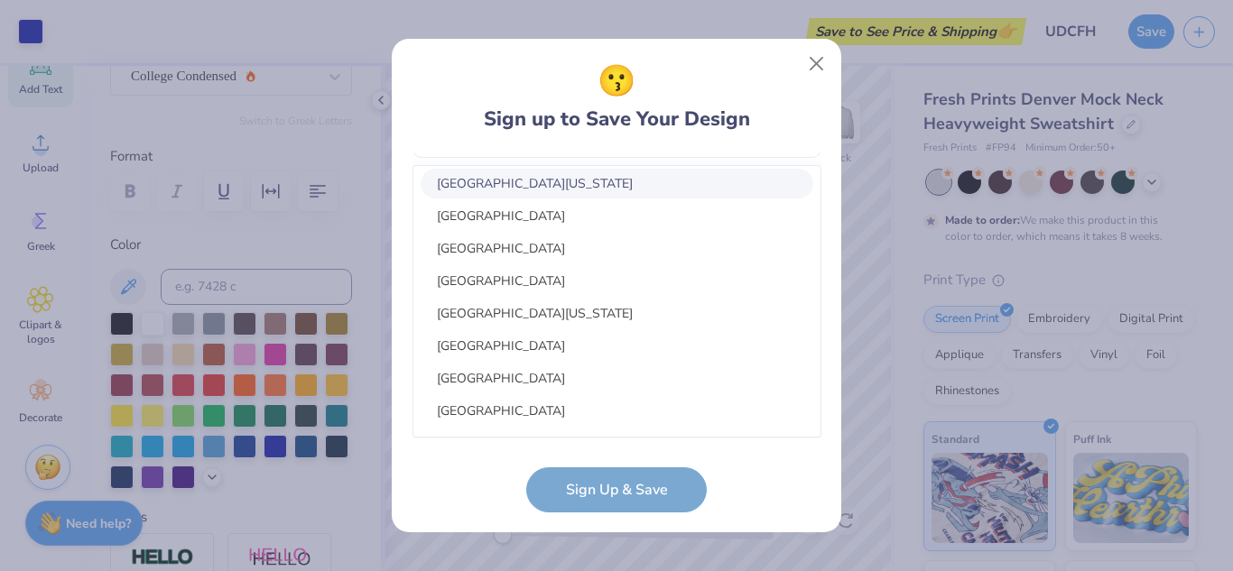
click at [656, 187] on div "[GEOGRAPHIC_DATA][US_STATE]" at bounding box center [617, 184] width 393 height 30
type input "[GEOGRAPHIC_DATA][US_STATE]"
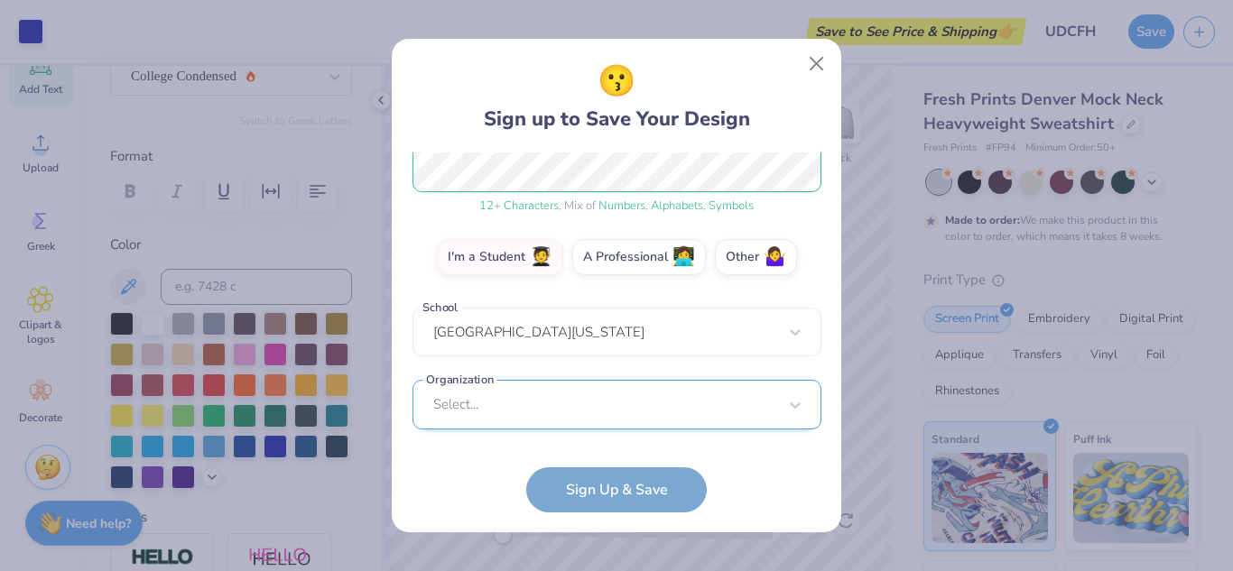
scroll to position [516, 0]
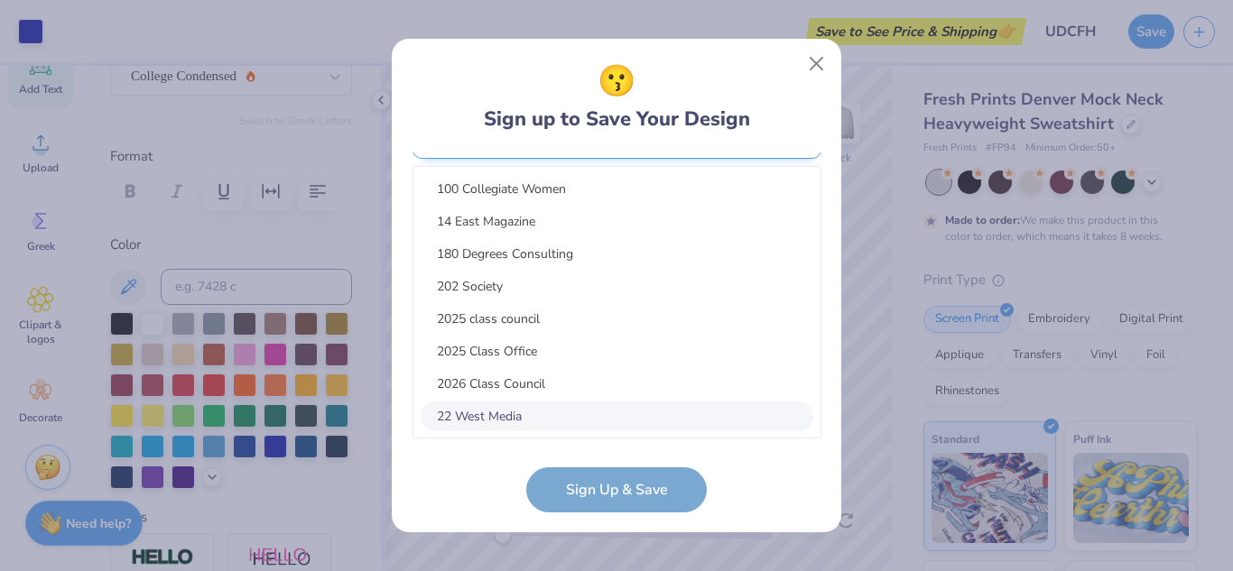
click at [588, 410] on div "option focused, 8 of 15. 15 results available. Use Up and Down to choose option…" at bounding box center [616, 273] width 409 height 329
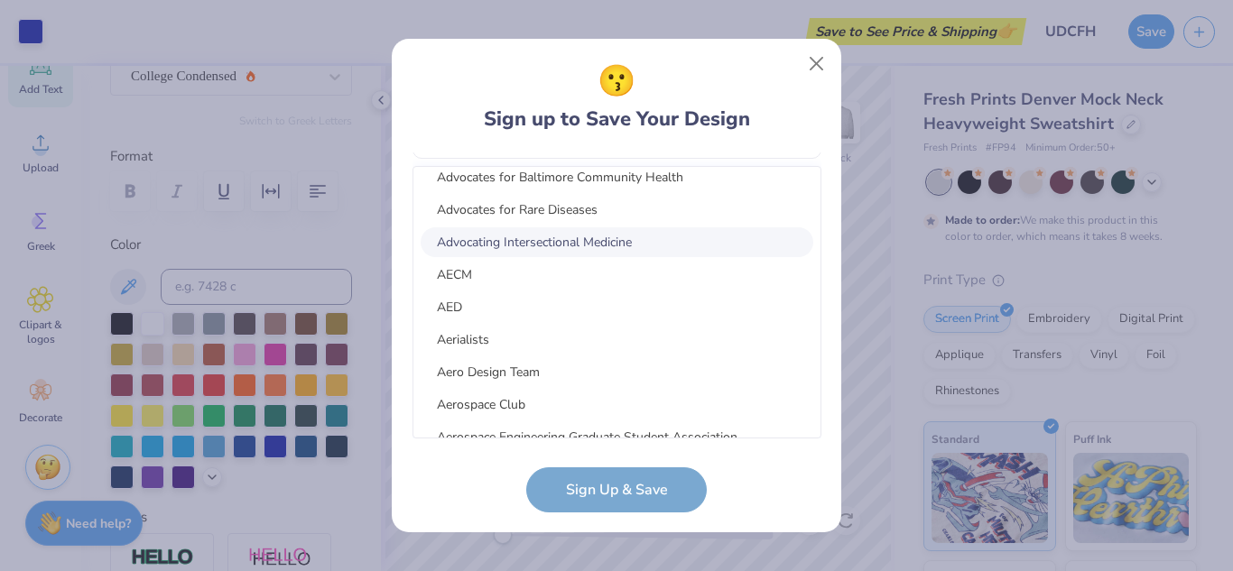
scroll to position [3690, 0]
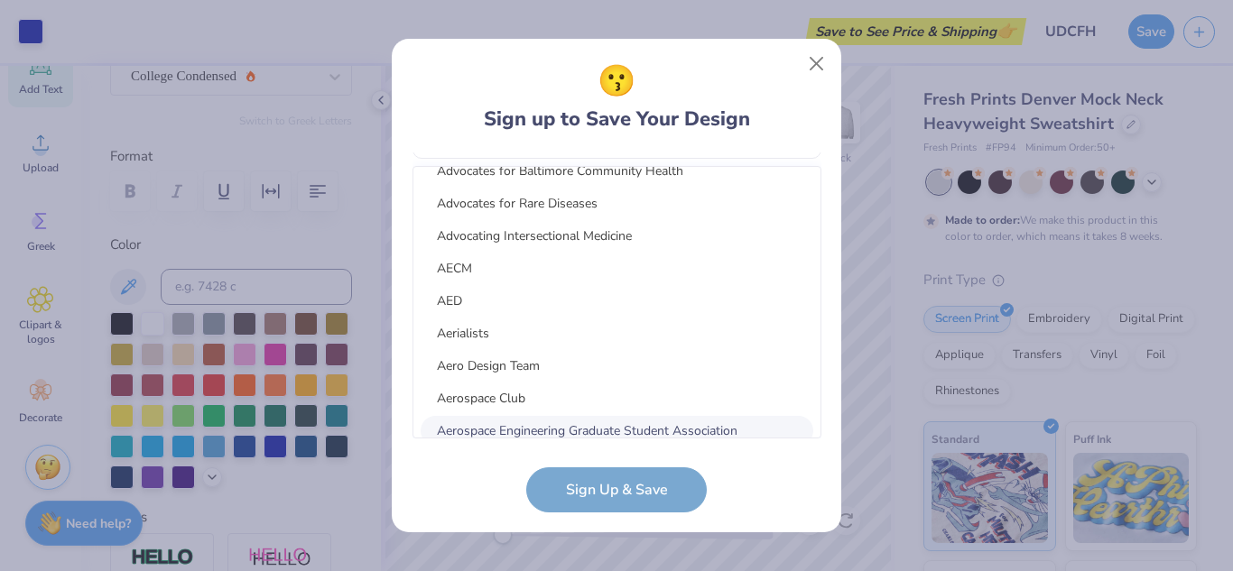
click at [600, 504] on form "[EMAIL_ADDRESS][DOMAIN_NAME] Email [PHONE_NUMBER] Phone [PERSON_NAME] Full Name…" at bounding box center [616, 333] width 409 height 360
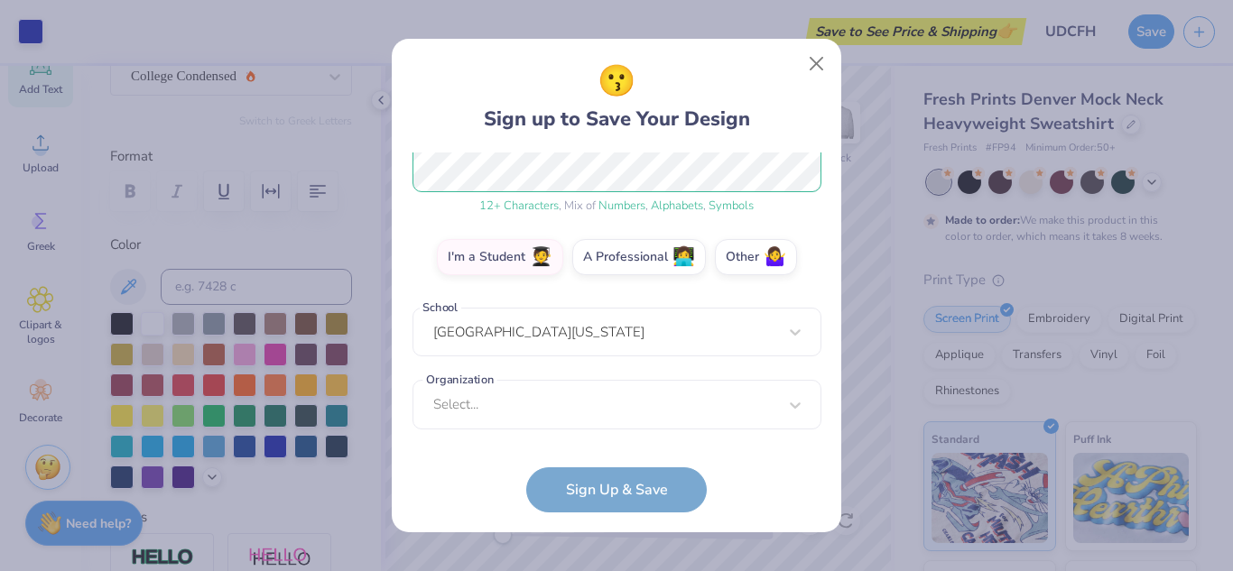
click at [619, 488] on form "[EMAIL_ADDRESS][DOMAIN_NAME] Email [PHONE_NUMBER] Phone [PERSON_NAME] Full Name…" at bounding box center [616, 333] width 409 height 360
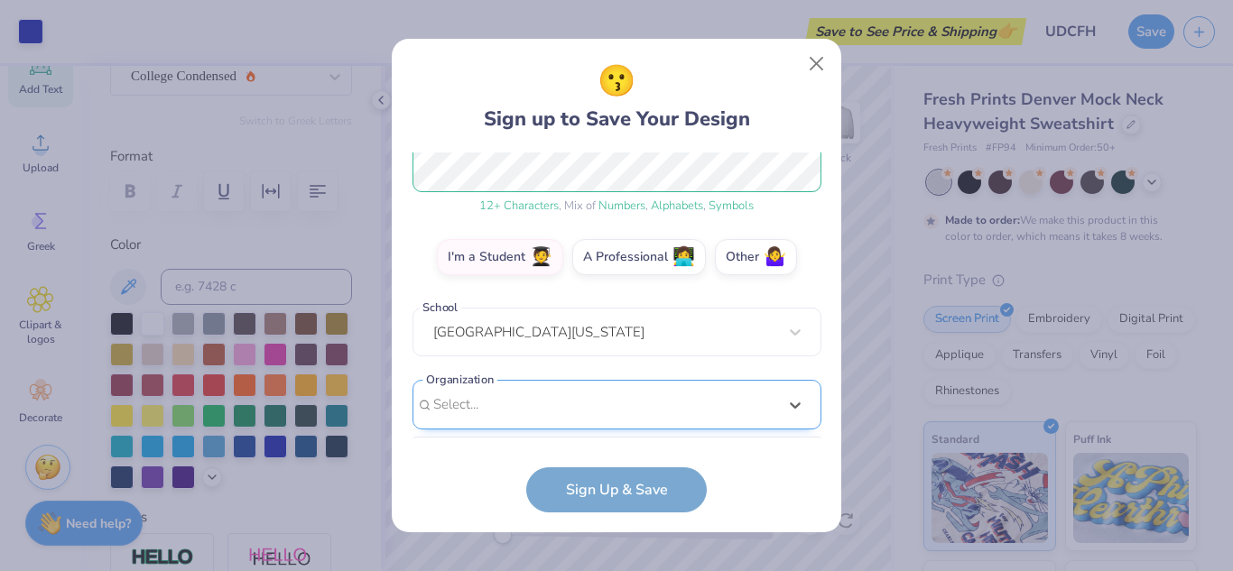
click at [620, 399] on div "option focused, 8 of 135. 135 results available. Use Up and Down to choose opti…" at bounding box center [616, 544] width 409 height 329
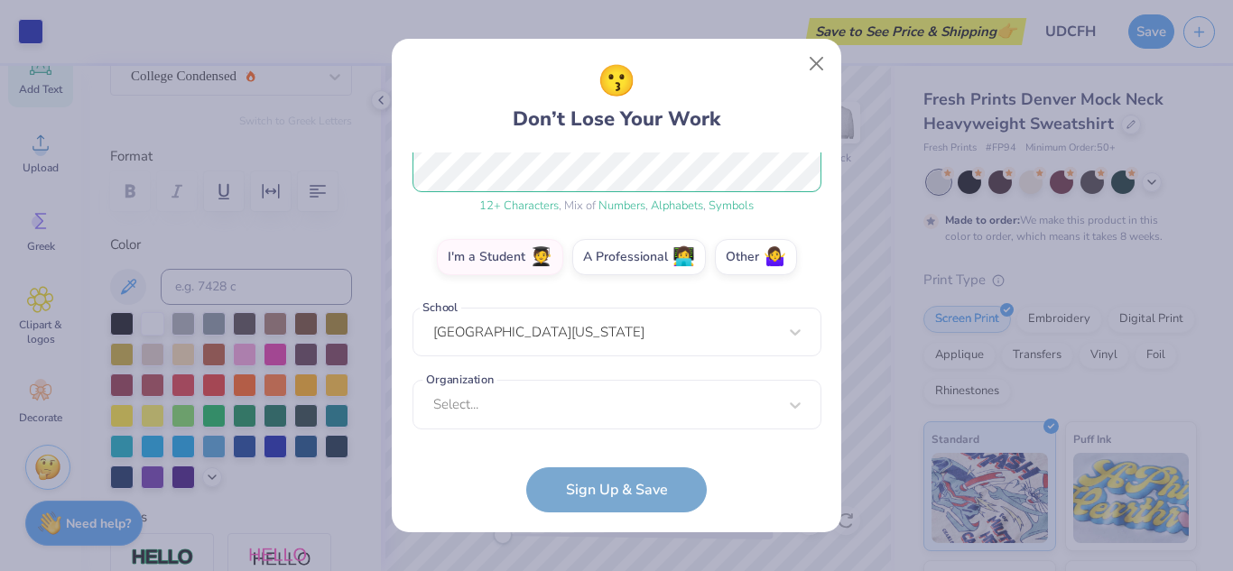
scroll to position [236, 0]
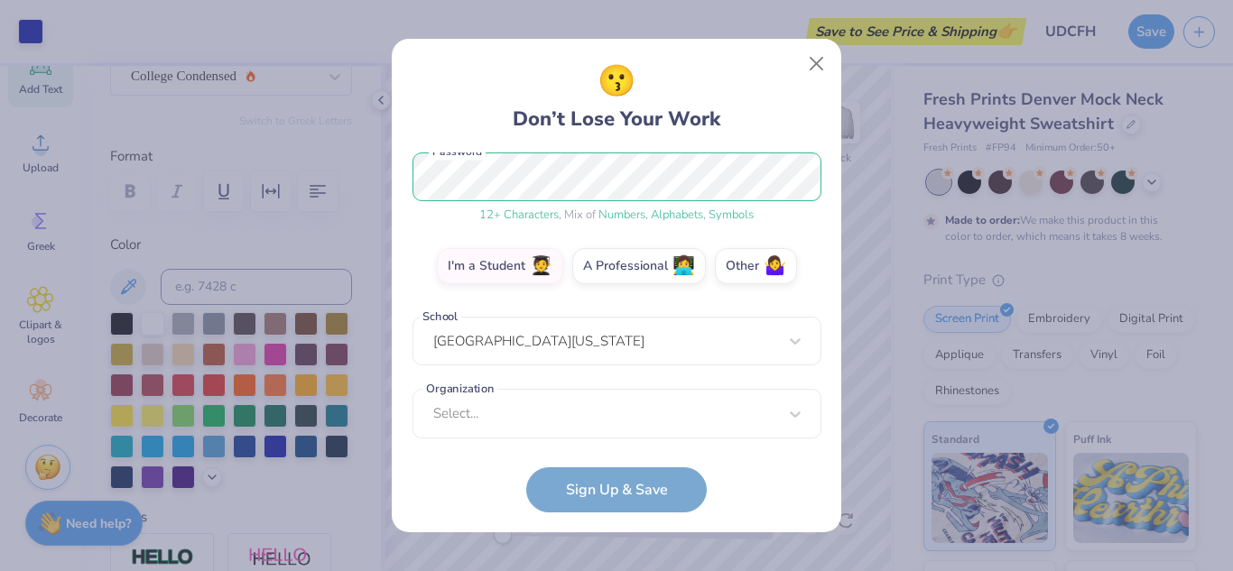
click at [800, 415] on div "Organization Select... Organization cannot be null" at bounding box center [616, 414] width 409 height 50
click at [610, 488] on form "[EMAIL_ADDRESS][DOMAIN_NAME] Email [PHONE_NUMBER] Phone [PERSON_NAME] Full Name…" at bounding box center [616, 333] width 409 height 360
click at [609, 416] on div "Organization Select... Organization cannot be null" at bounding box center [616, 414] width 409 height 50
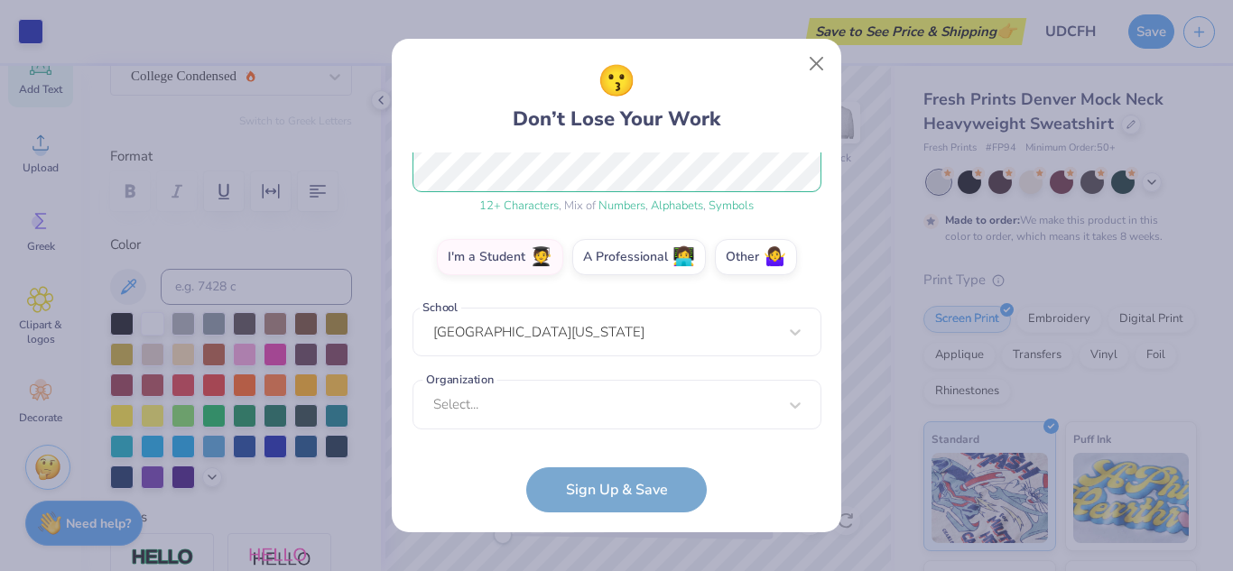
click at [486, 407] on div "Organization Select... Organization cannot be null" at bounding box center [616, 405] width 409 height 50
click at [630, 403] on div "Organization Select... Organization cannot be null" at bounding box center [616, 405] width 409 height 50
click at [615, 497] on form "[EMAIL_ADDRESS][DOMAIN_NAME] Email [PHONE_NUMBER] Phone [PERSON_NAME] Full Name…" at bounding box center [616, 333] width 409 height 360
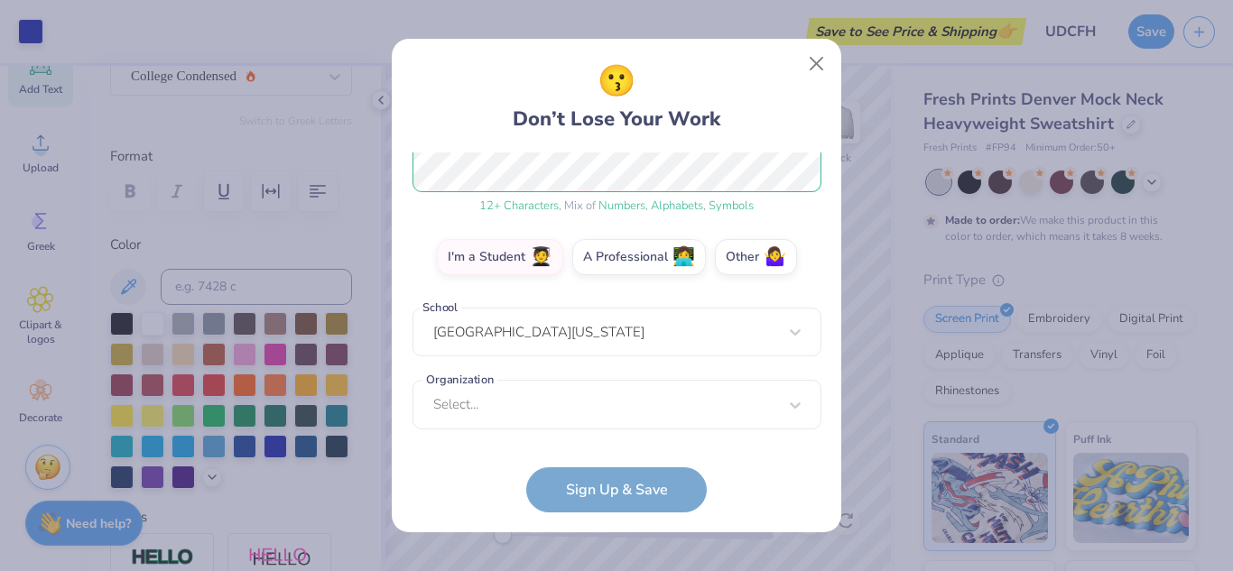
click at [615, 497] on form "[EMAIL_ADDRESS][DOMAIN_NAME] Email [PHONE_NUMBER] Phone [PERSON_NAME] Full Name…" at bounding box center [616, 333] width 409 height 360
drag, startPoint x: 615, startPoint y: 497, endPoint x: 519, endPoint y: 461, distance: 102.3
click at [519, 461] on form "[EMAIL_ADDRESS][DOMAIN_NAME] Email [PHONE_NUMBER] Phone [PERSON_NAME] Full Name…" at bounding box center [616, 333] width 409 height 360
click at [800, 396] on div "Organization Select... Organization cannot be null" at bounding box center [616, 405] width 409 height 50
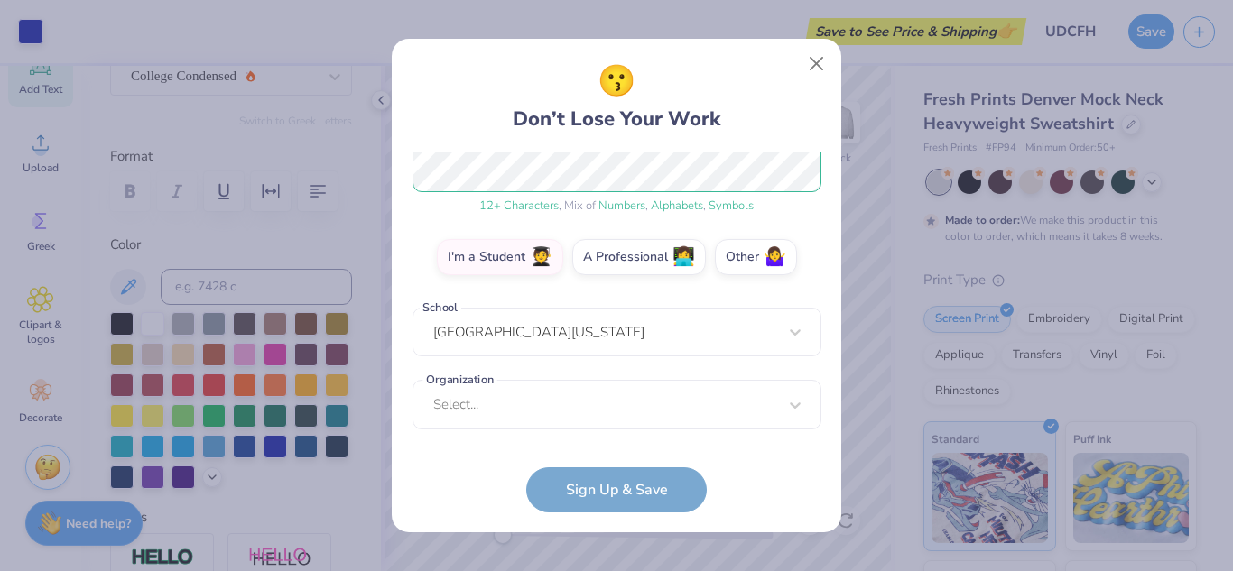
click at [673, 408] on div "Organization Select... Organization cannot be null" at bounding box center [616, 405] width 409 height 50
click at [813, 75] on button "Close" at bounding box center [817, 64] width 34 height 34
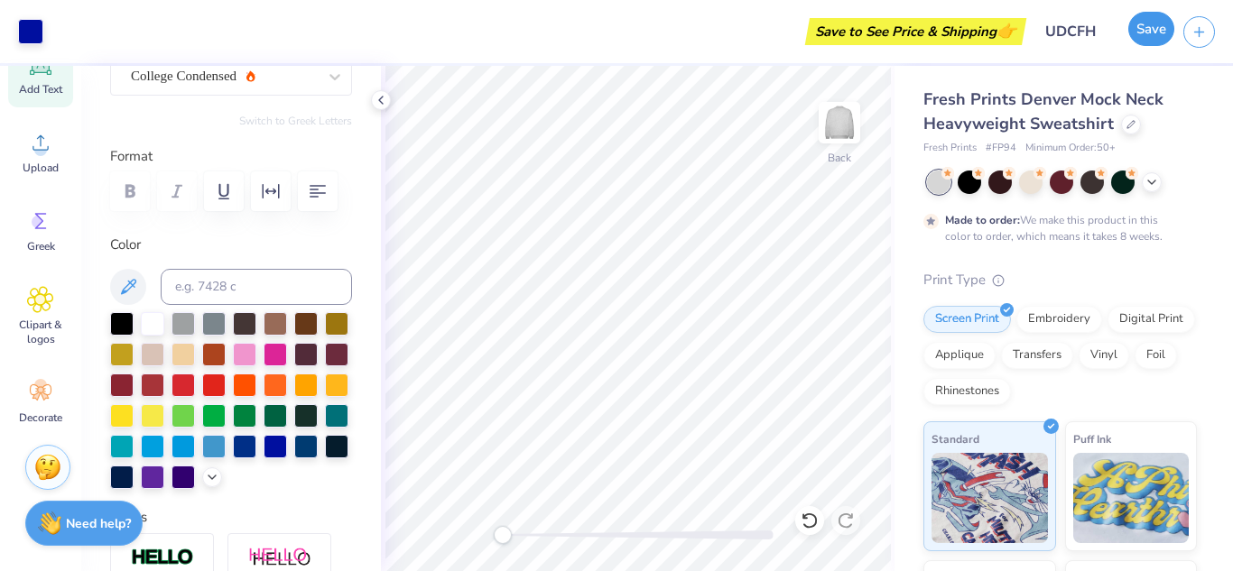
click at [1156, 20] on button "Save" at bounding box center [1151, 29] width 46 height 34
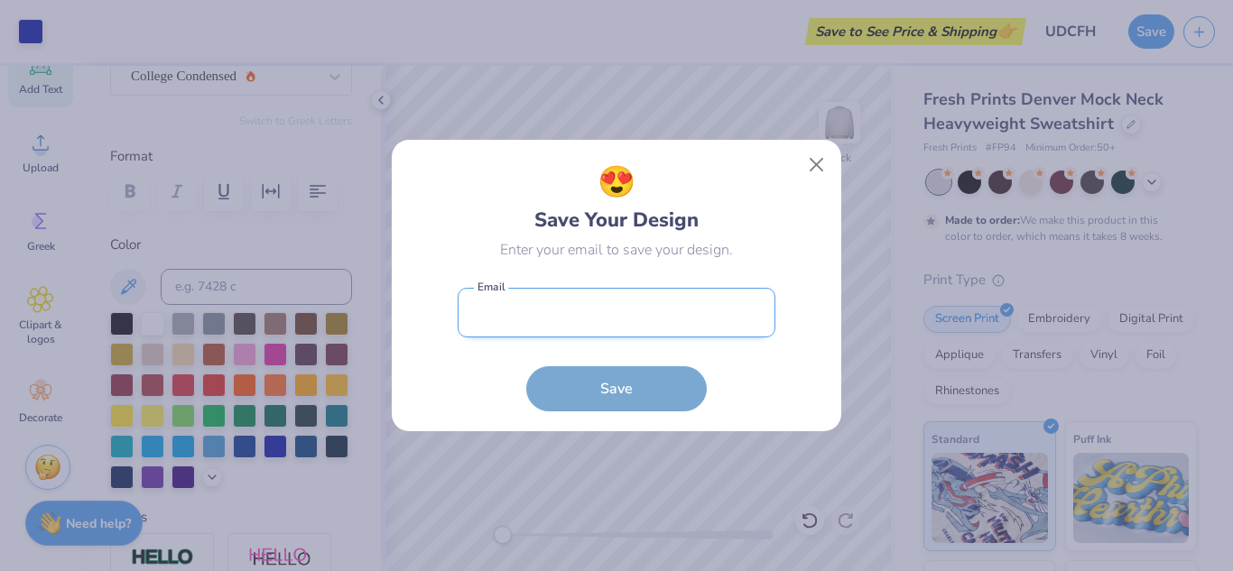
click at [676, 323] on input "email" at bounding box center [617, 313] width 318 height 50
type input "[EMAIL_ADDRESS][DOMAIN_NAME]"
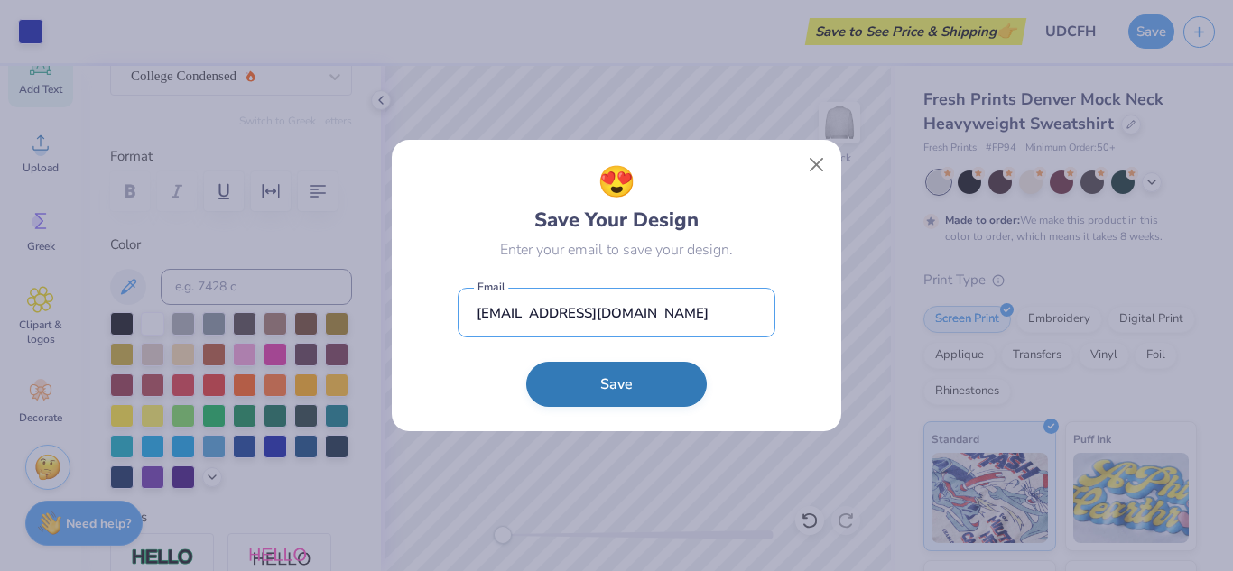
click at [526, 362] on button "Save" at bounding box center [616, 384] width 181 height 45
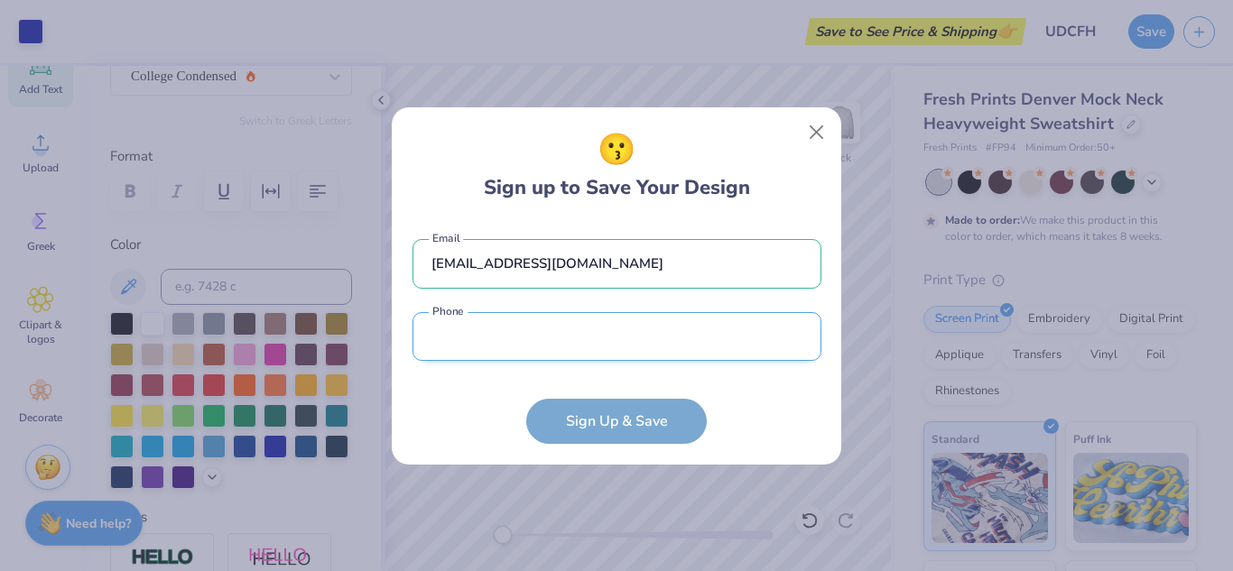
click at [673, 347] on input "tel" at bounding box center [616, 337] width 409 height 50
type input "[PHONE_NUMBER]"
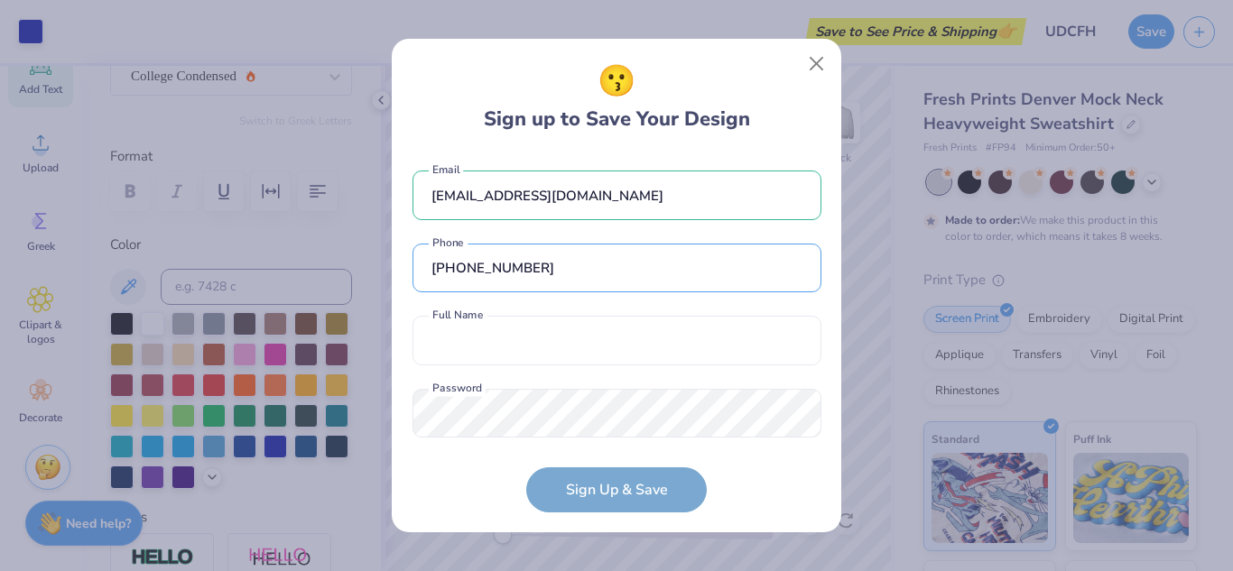
scroll to position [32, 0]
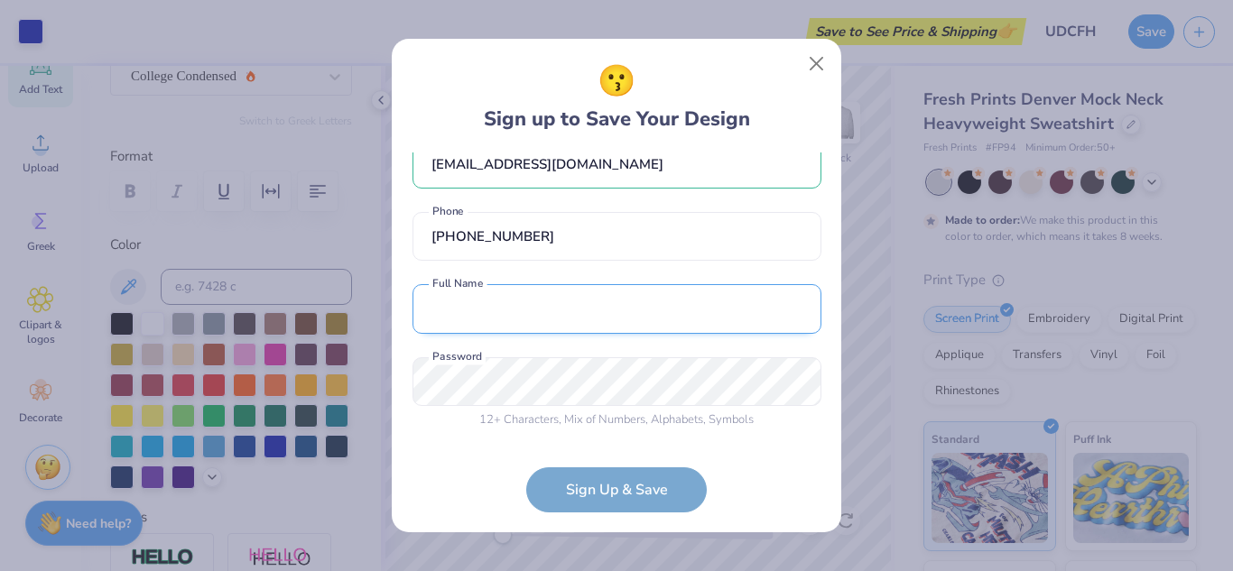
click at [618, 310] on input "text" at bounding box center [616, 309] width 409 height 50
type input "[PERSON_NAME]"
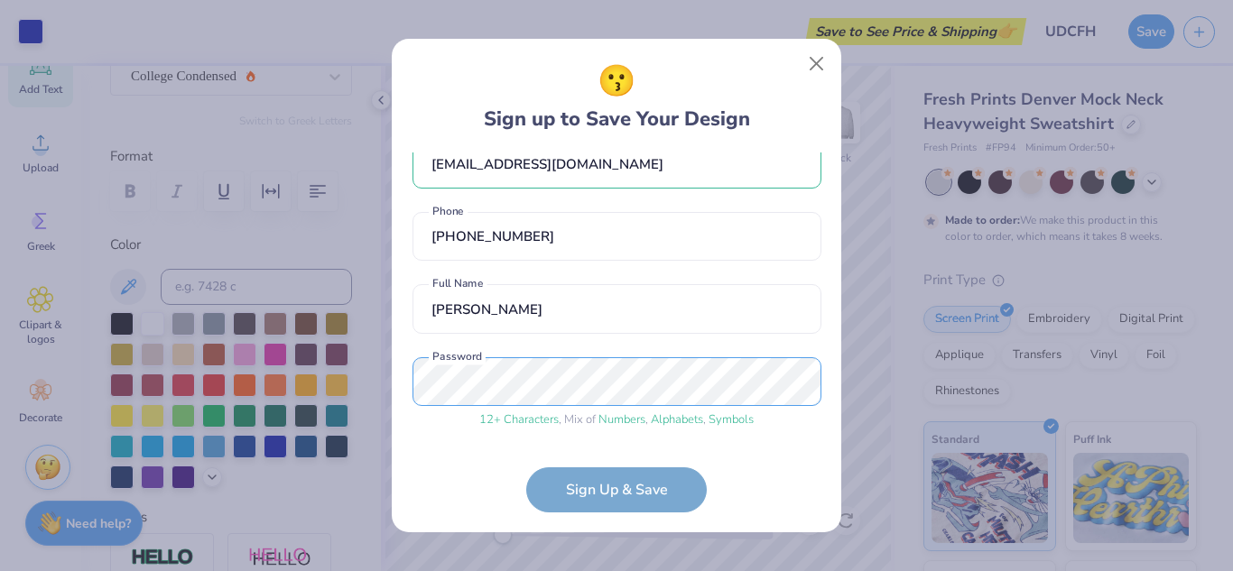
scroll to position [100, 0]
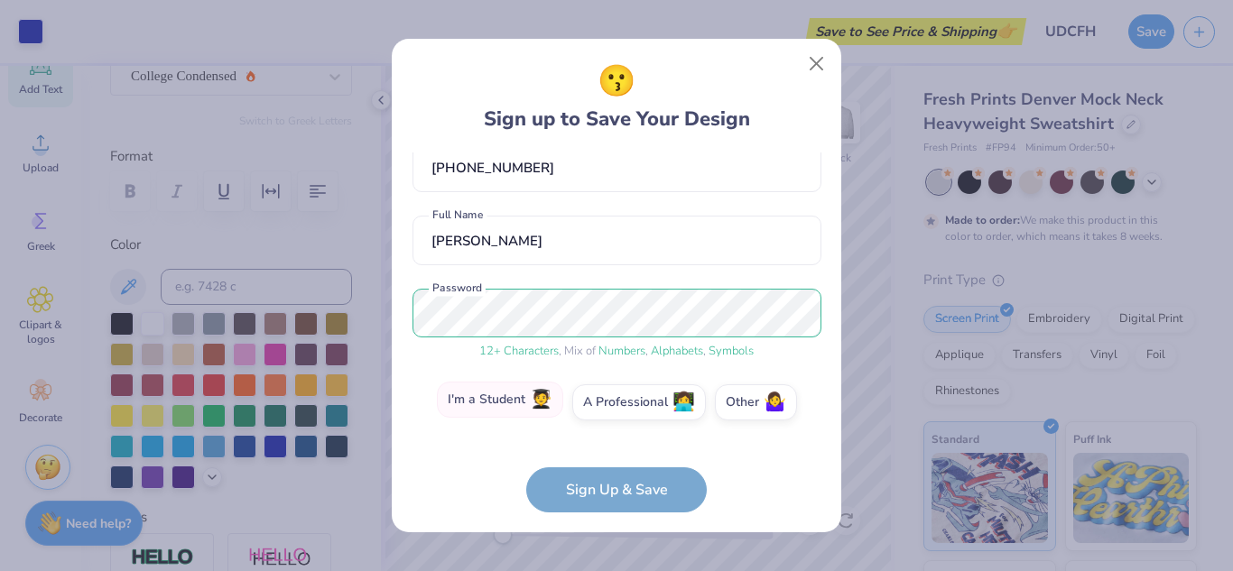
click at [547, 394] on span "🧑‍🎓" at bounding box center [541, 400] width 23 height 21
click at [611, 501] on input "I'm a Student 🧑‍🎓" at bounding box center [617, 507] width 12 height 12
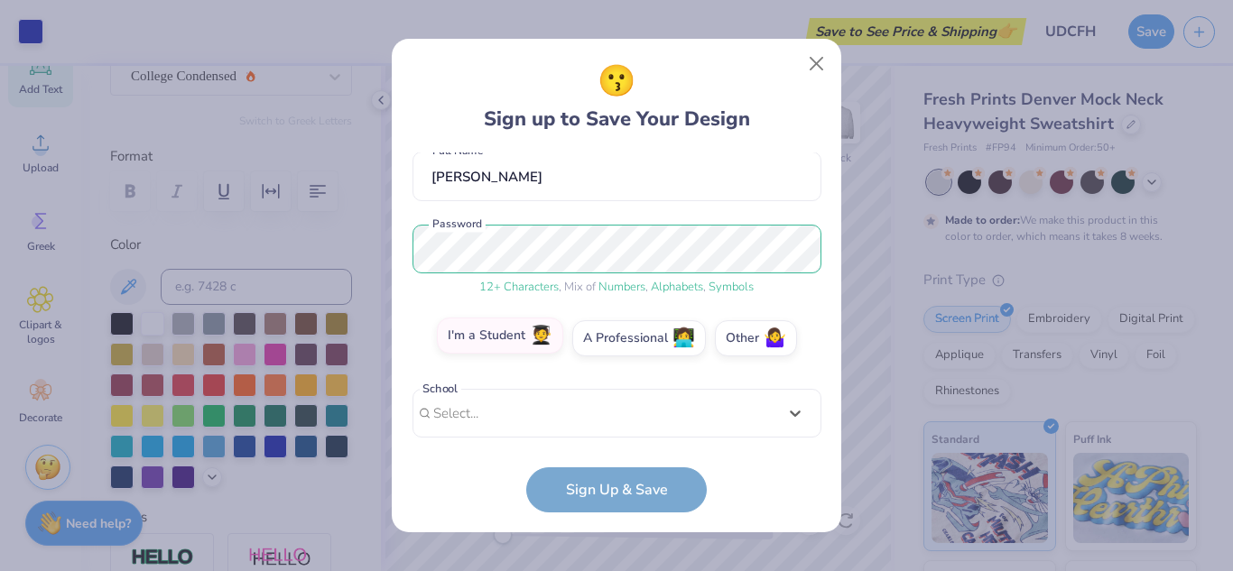
scroll to position [444, 0]
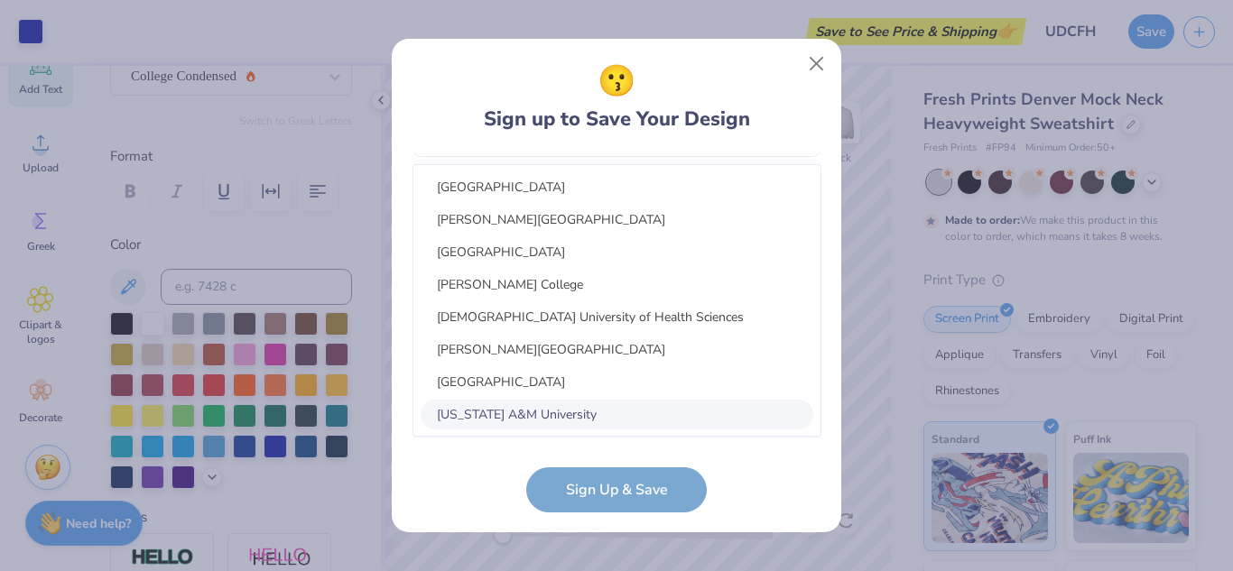
click at [547, 394] on div "option focused, 8 of 30. 30 results available. Use Up and Down to choose option…" at bounding box center [616, 272] width 409 height 329
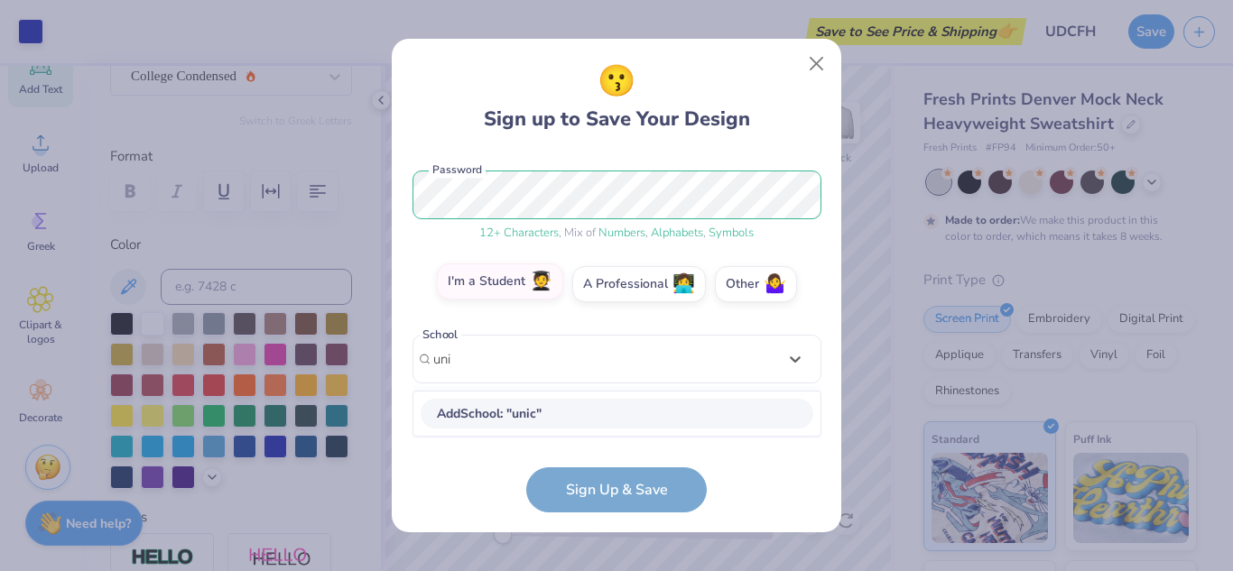
scroll to position [218, 0]
type input "university of dela"
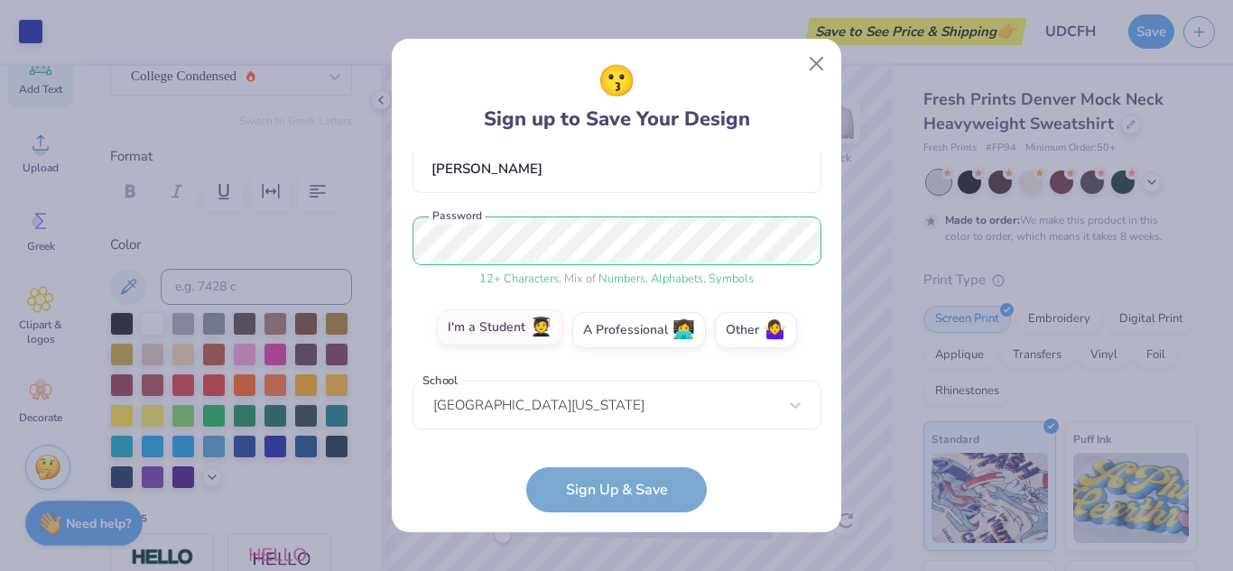
scroll to position [245, 0]
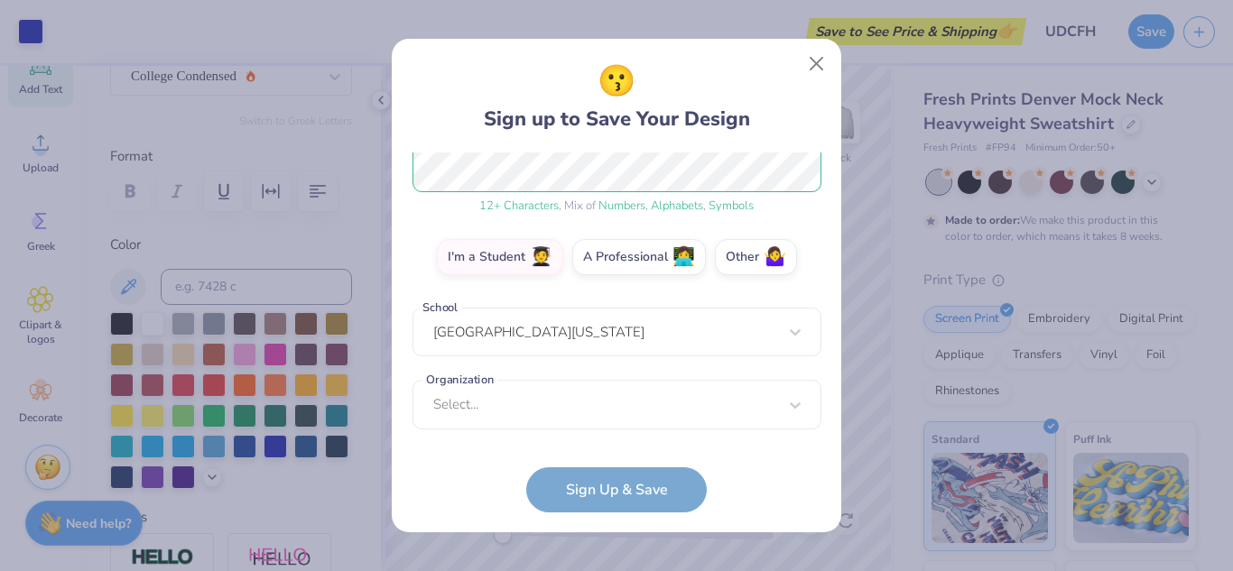
click at [551, 411] on div "Organization Select... Organization cannot be null" at bounding box center [616, 405] width 409 height 50
click at [746, 394] on div "Organization Select... Organization cannot be null" at bounding box center [616, 405] width 409 height 50
click at [718, 412] on div "Organization Select... Organization cannot be null" at bounding box center [616, 405] width 409 height 50
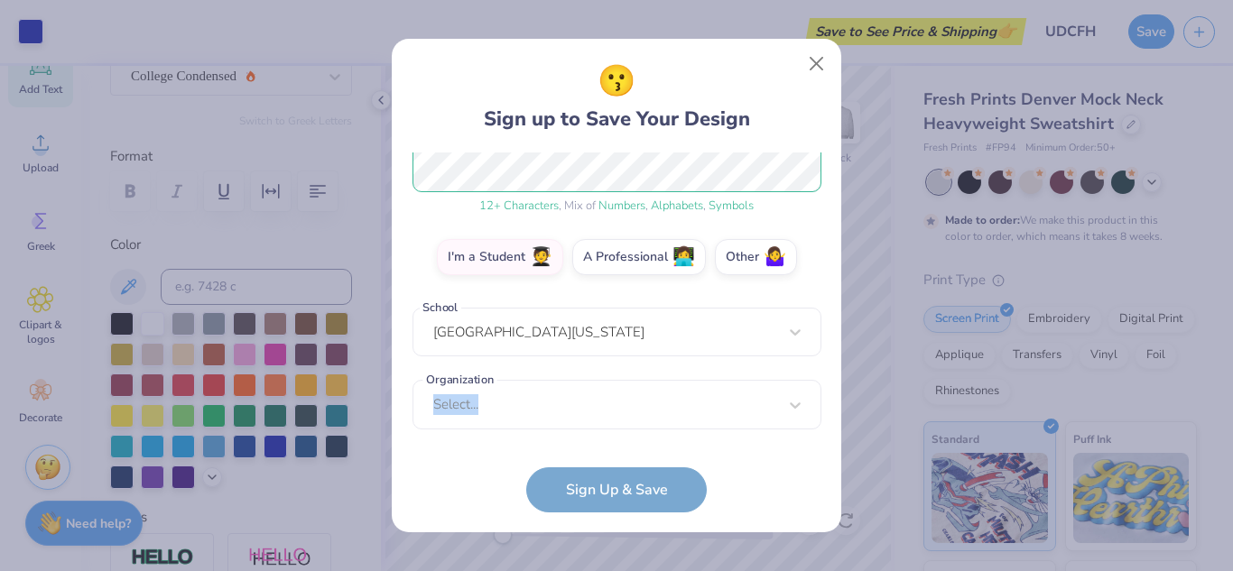
click at [718, 412] on div "Organization Select... Organization cannot be null" at bounding box center [616, 405] width 409 height 50
click at [748, 244] on label "Other 🤷‍♀️" at bounding box center [756, 254] width 82 height 36
click at [623, 501] on input "Other 🤷‍♀️" at bounding box center [617, 507] width 12 height 12
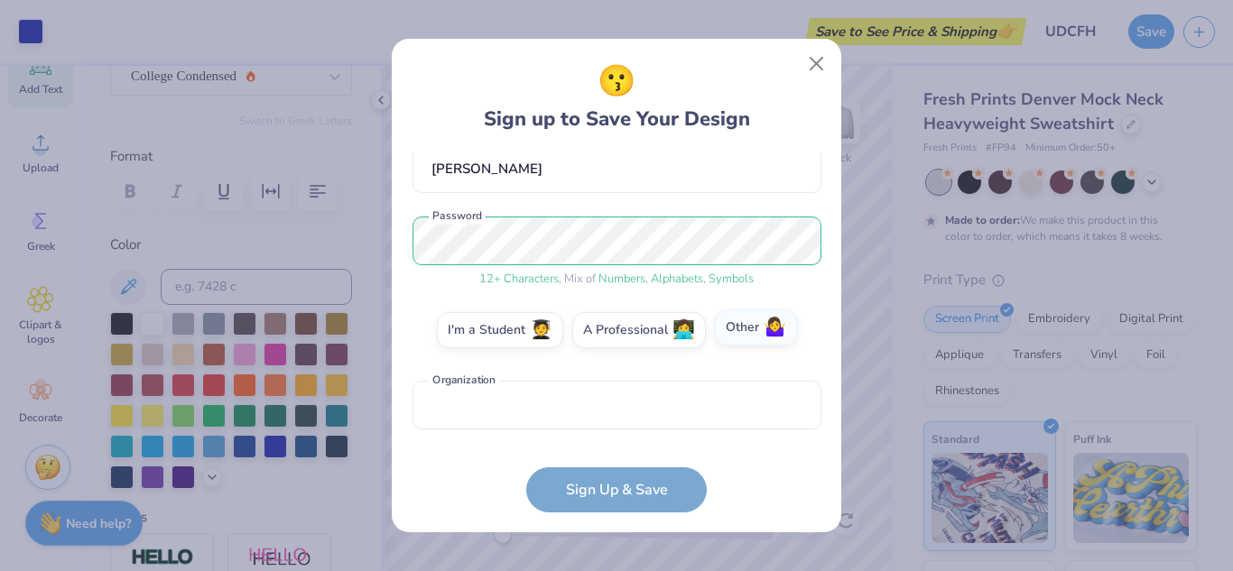
scroll to position [172, 0]
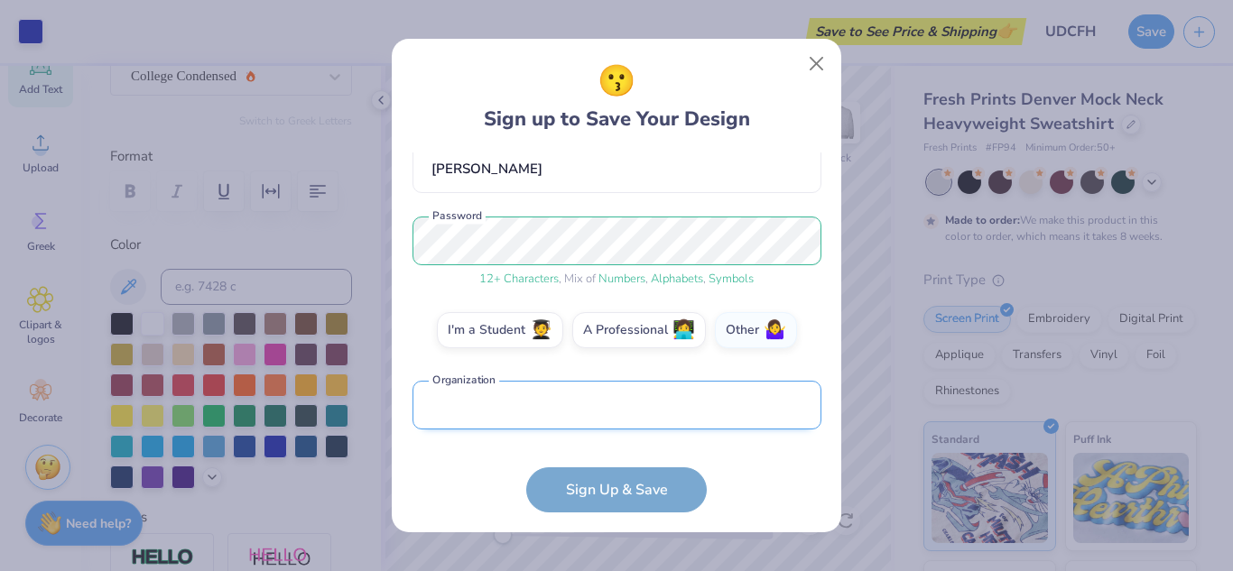
click at [610, 408] on input "text" at bounding box center [616, 406] width 409 height 50
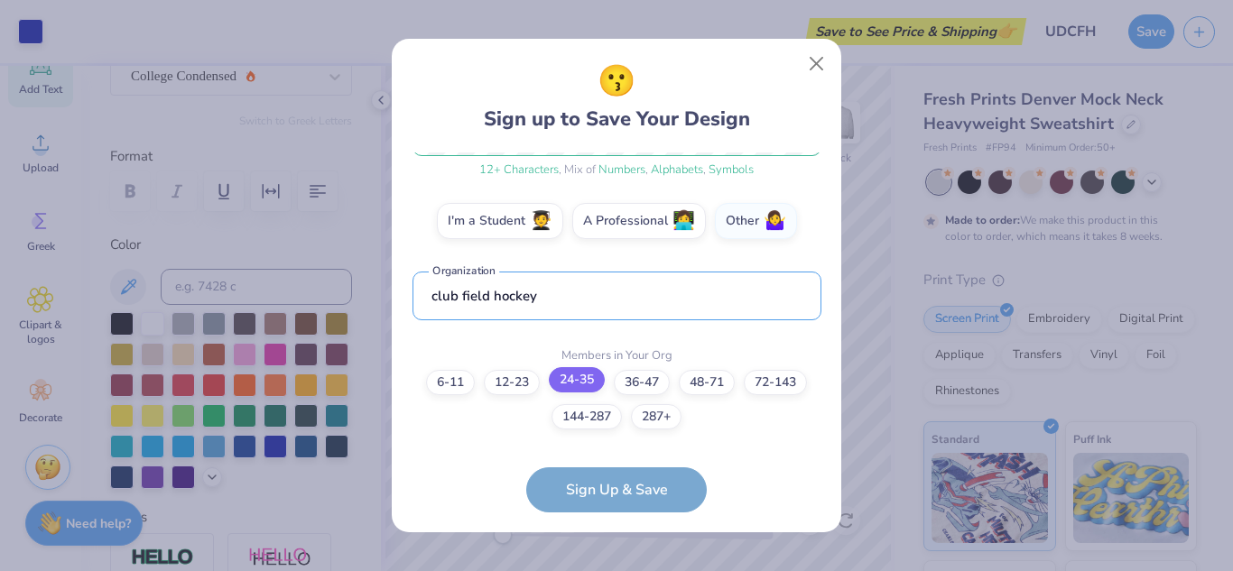
type input "club field hockey"
click at [570, 385] on label "24-35" at bounding box center [577, 379] width 56 height 25
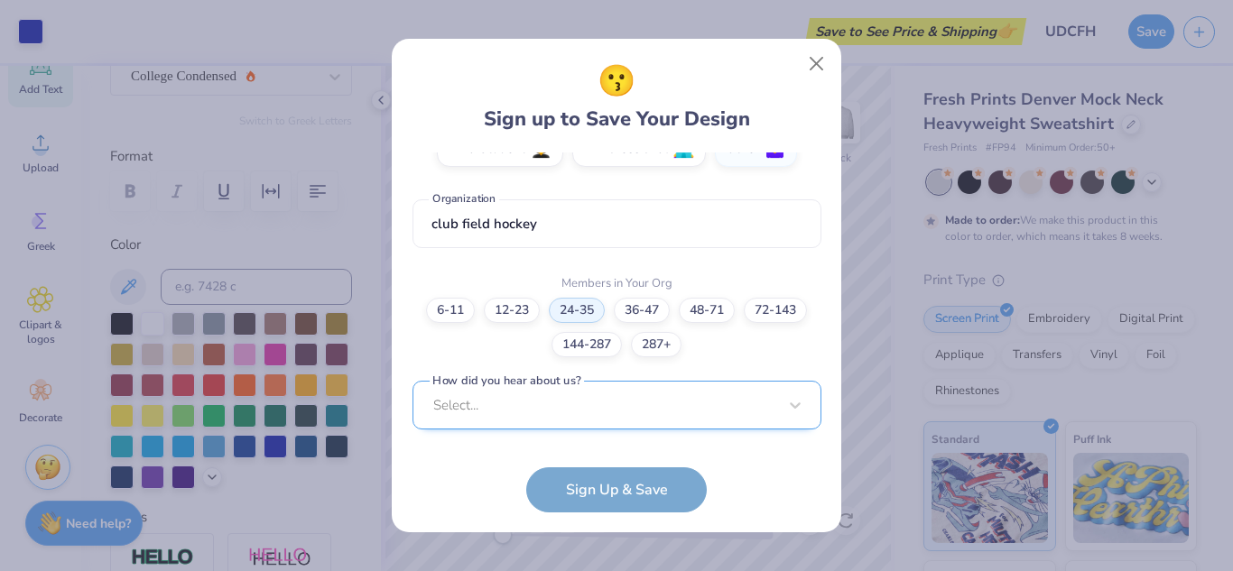
scroll to position [625, 0]
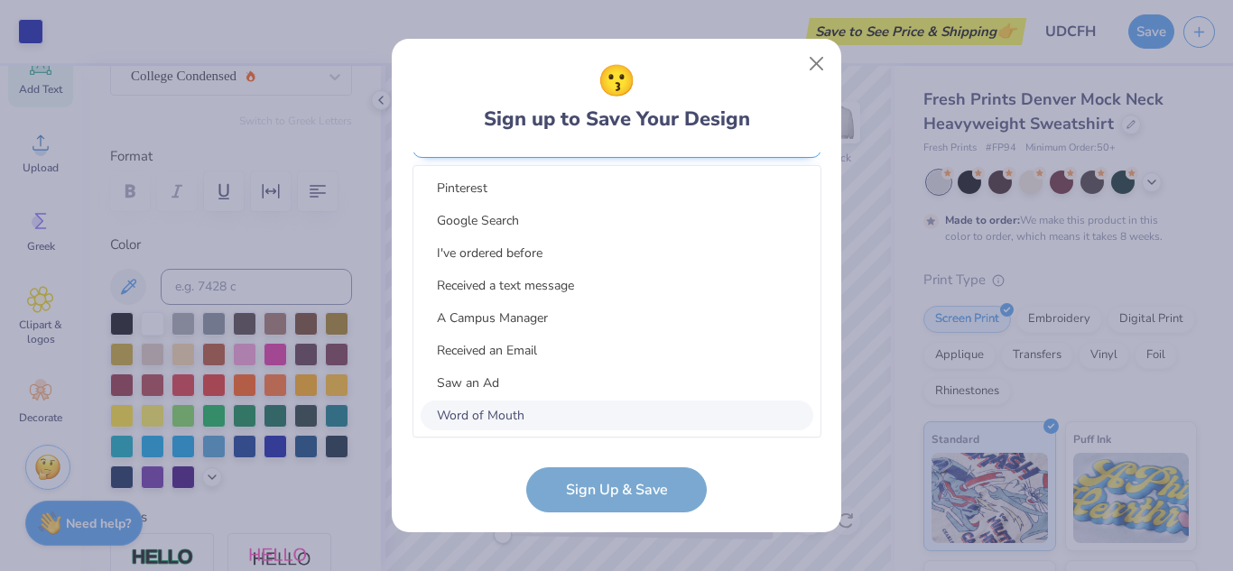
click at [611, 429] on div "option Word of Mouth focused, 8 of 15. 15 results available. Use Up and Down to…" at bounding box center [616, 273] width 409 height 329
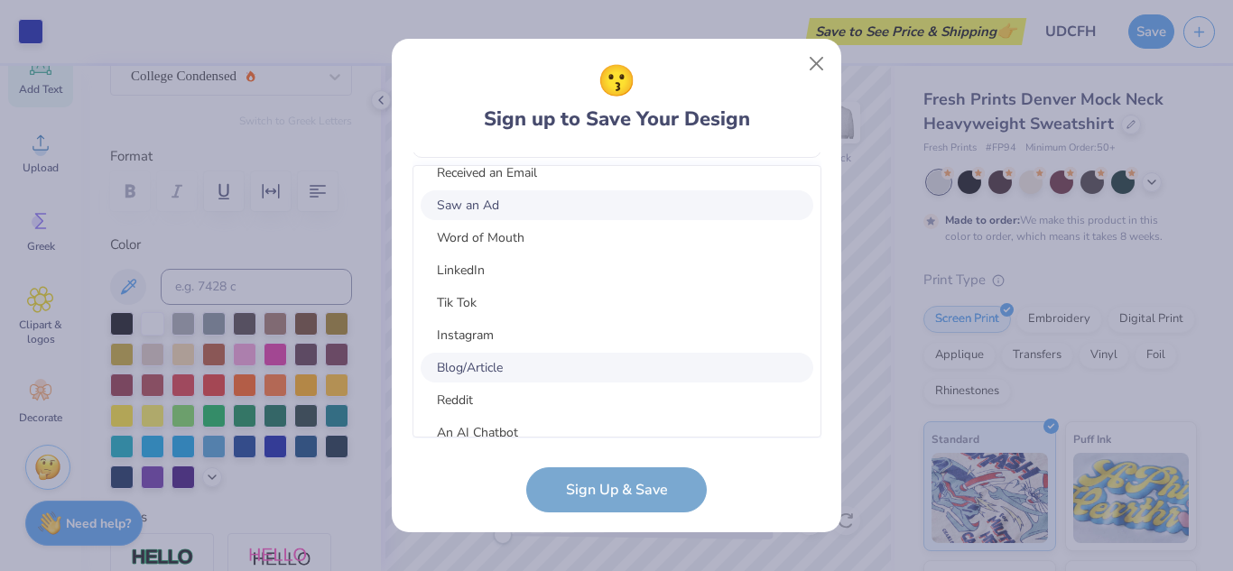
scroll to position [223, 0]
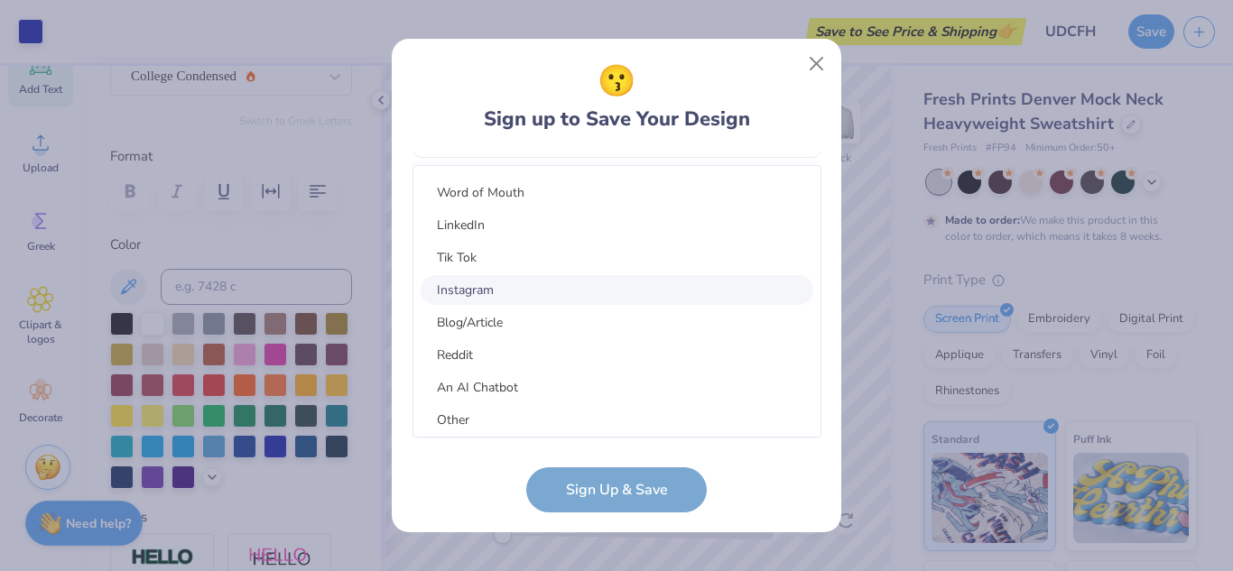
click at [618, 296] on div "Instagram" at bounding box center [617, 290] width 393 height 30
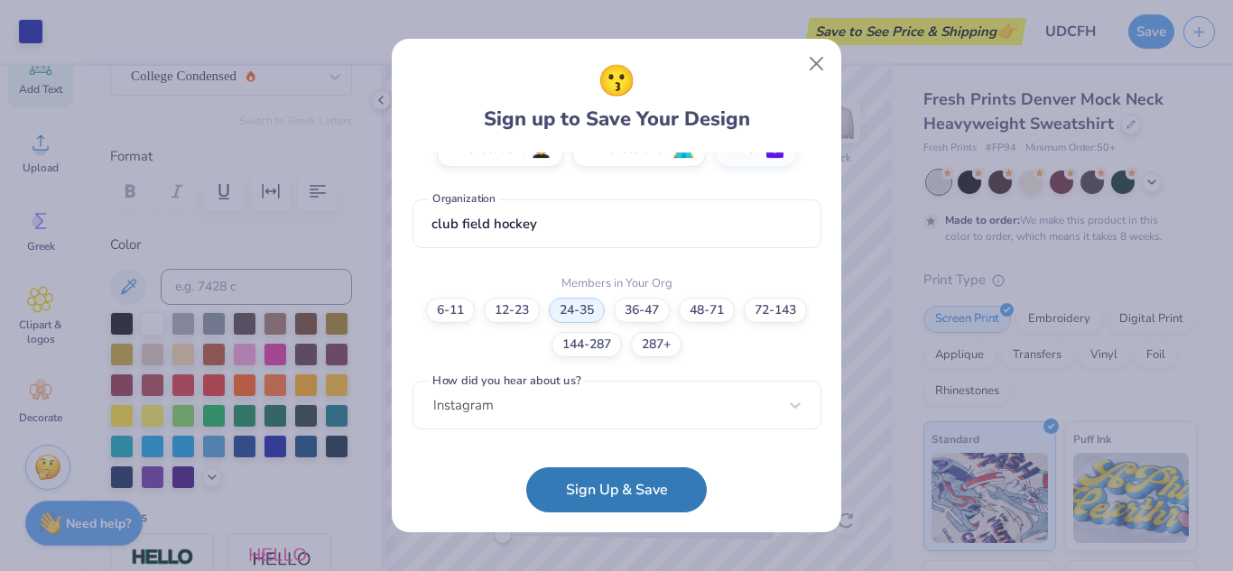
scroll to position [354, 0]
click at [594, 476] on button "Sign Up & Save" at bounding box center [616, 485] width 181 height 45
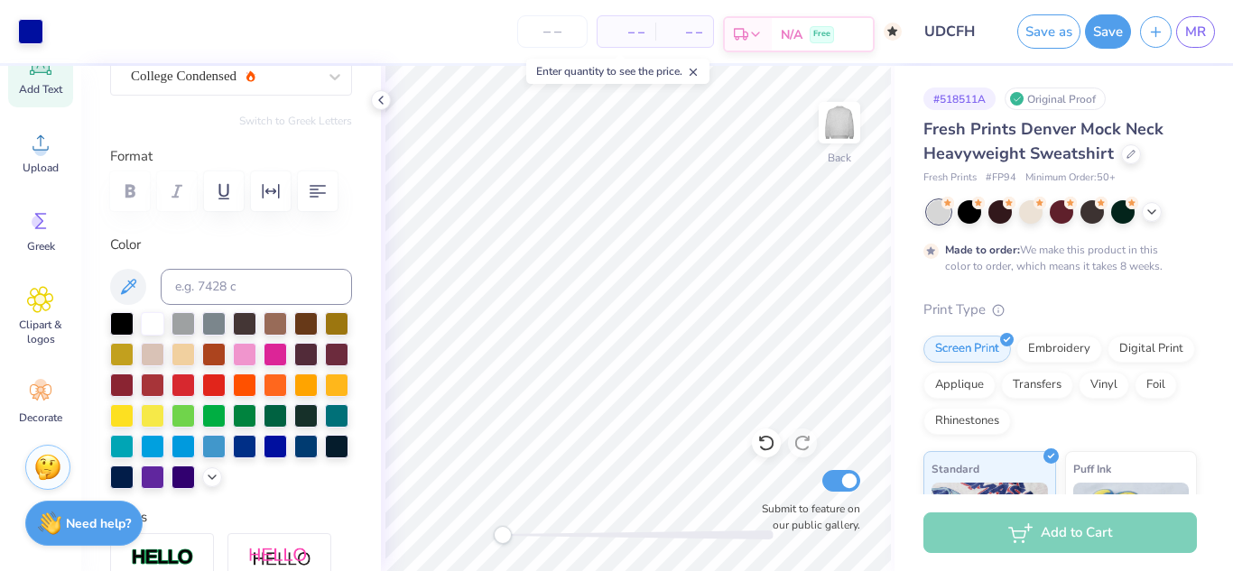
click at [857, 34] on div "N/A Free" at bounding box center [822, 34] width 101 height 32
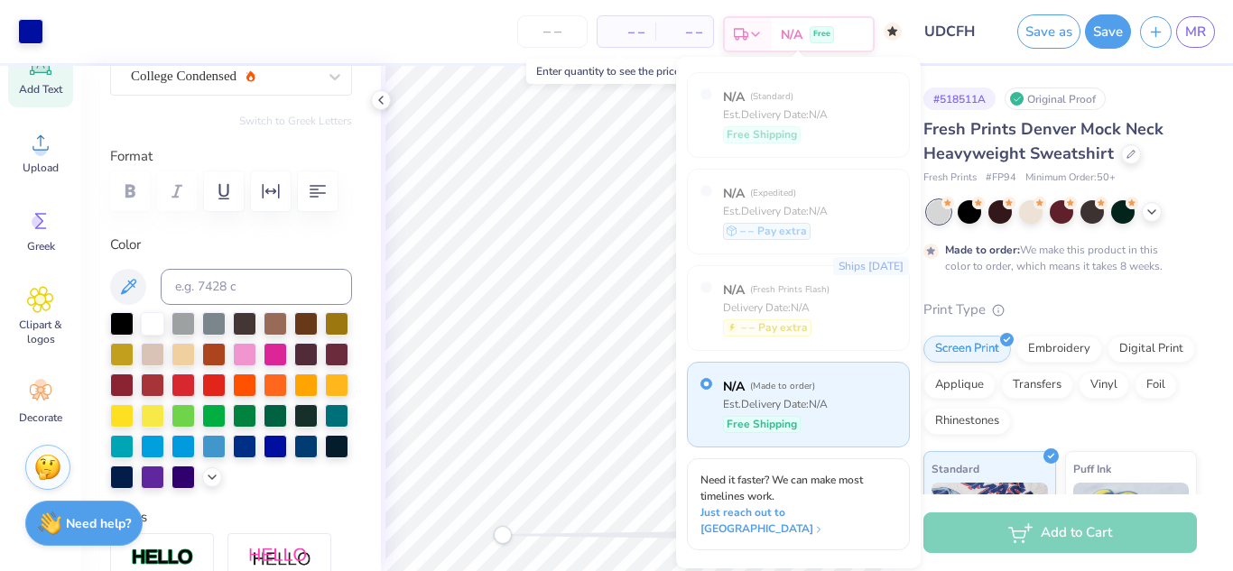
click at [857, 34] on div "N/A Free" at bounding box center [822, 34] width 101 height 32
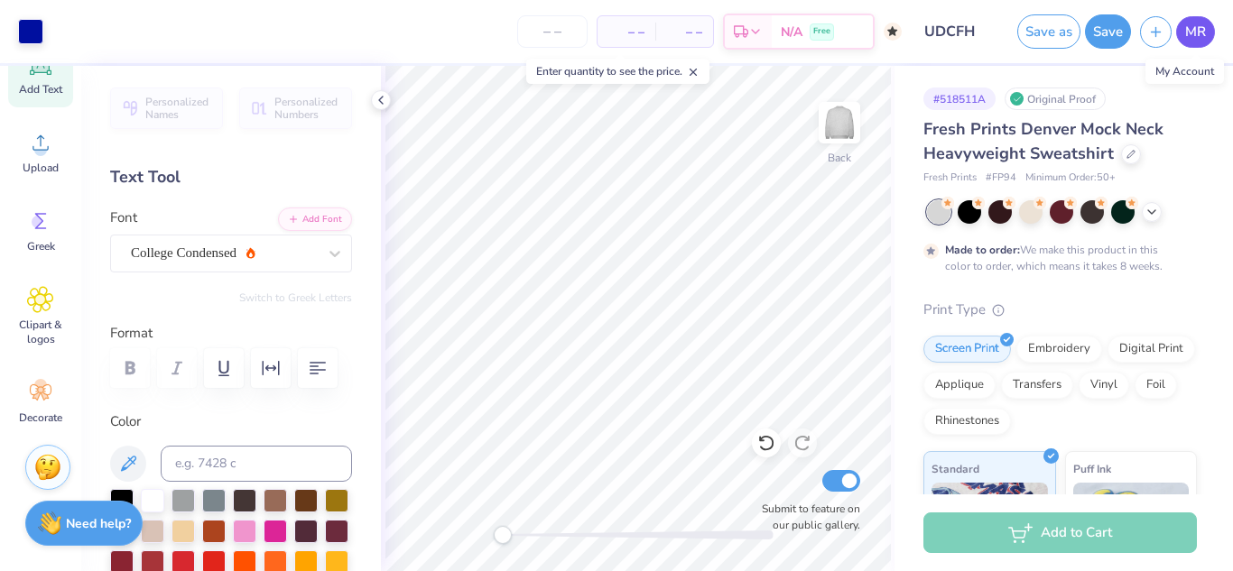
click at [1196, 27] on span "MR" at bounding box center [1195, 32] width 21 height 21
